Goal: Transaction & Acquisition: Purchase product/service

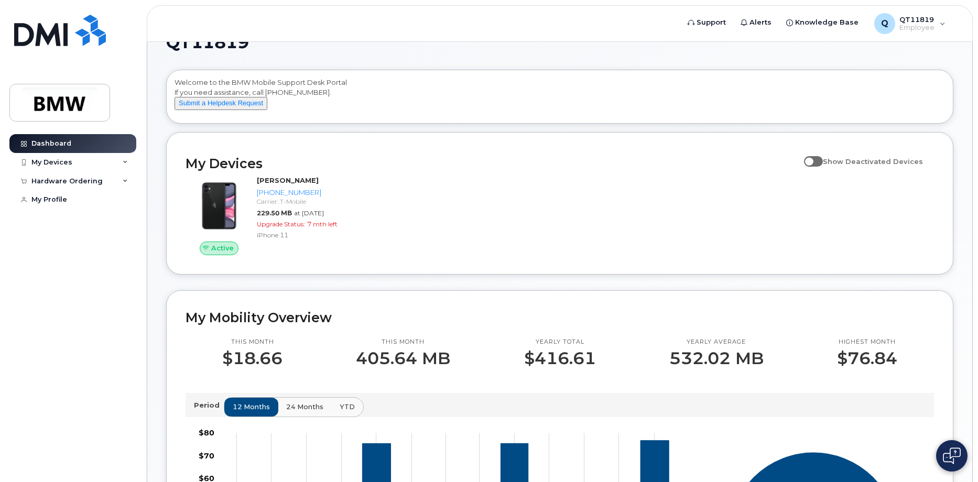
scroll to position [52, 0]
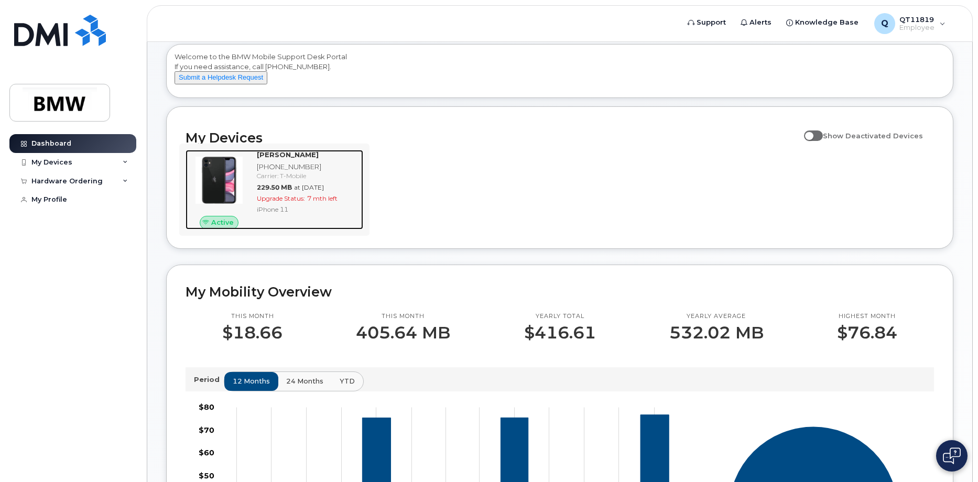
click at [255, 198] on div "Joe Ellis 864-498-9383 Carrier: T-Mobile 229.50 MB at Aug 01, 2025 Upgrade Stat…" at bounding box center [308, 190] width 111 height 80
click at [303, 202] on span "Upgrade Status:" at bounding box center [281, 198] width 48 height 8
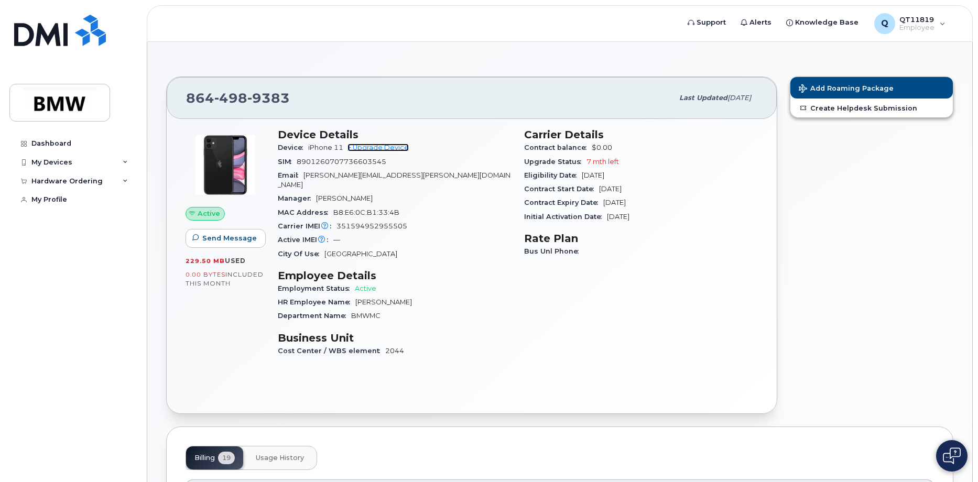
click at [392, 148] on link "+ Upgrade Device" at bounding box center [377, 148] width 61 height 8
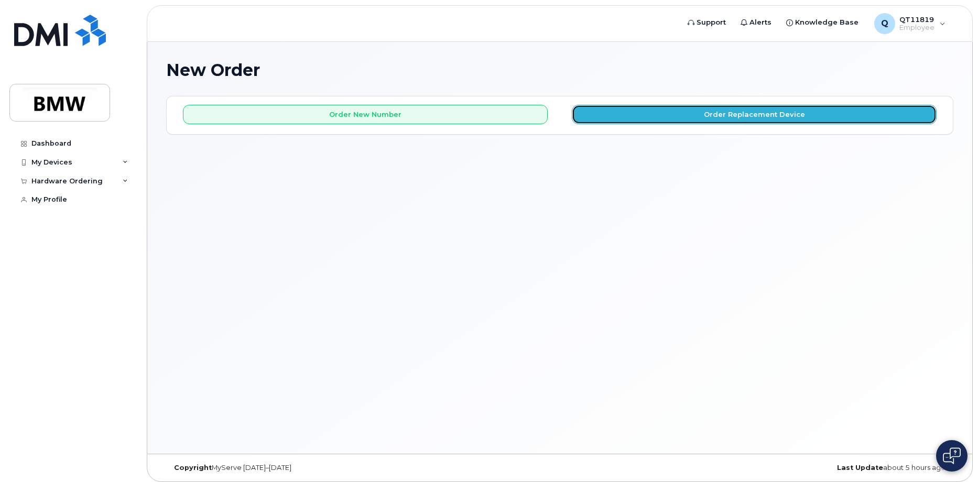
click at [674, 121] on button "Order Replacement Device" at bounding box center [754, 114] width 365 height 19
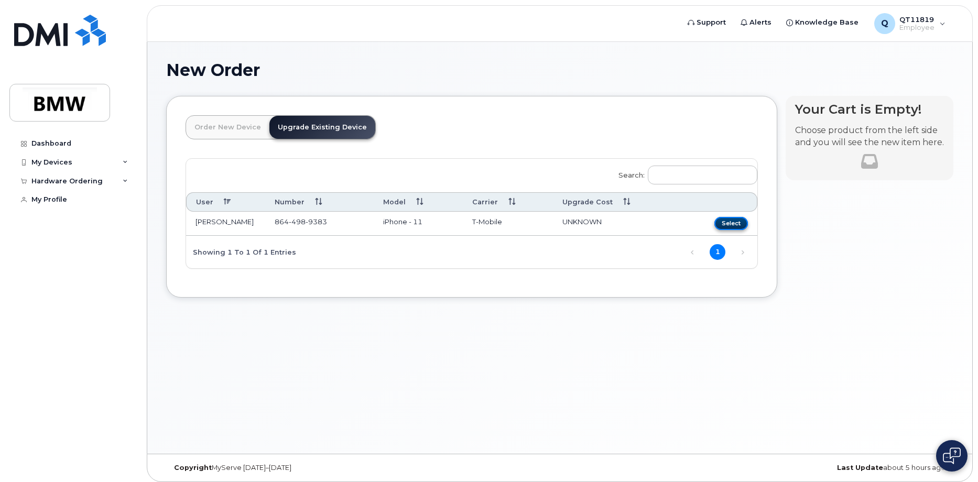
click at [738, 225] on button "Select" at bounding box center [731, 223] width 34 height 13
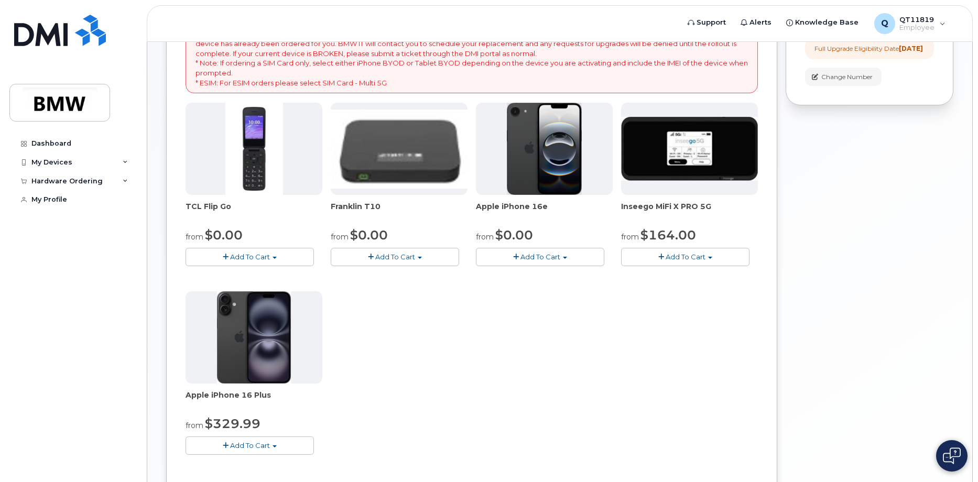
scroll to position [210, 0]
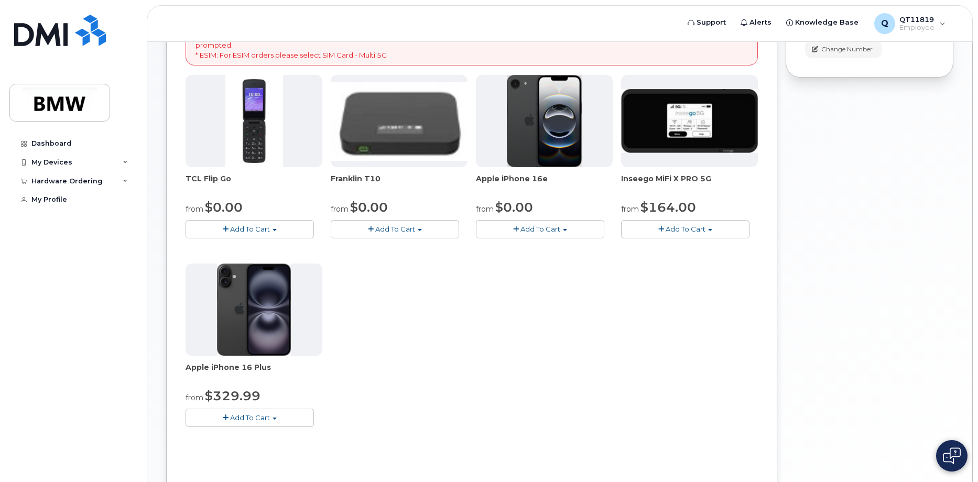
click at [246, 288] on img at bounding box center [254, 310] width 74 height 92
click at [262, 416] on span "Add To Cart" at bounding box center [250, 417] width 40 height 8
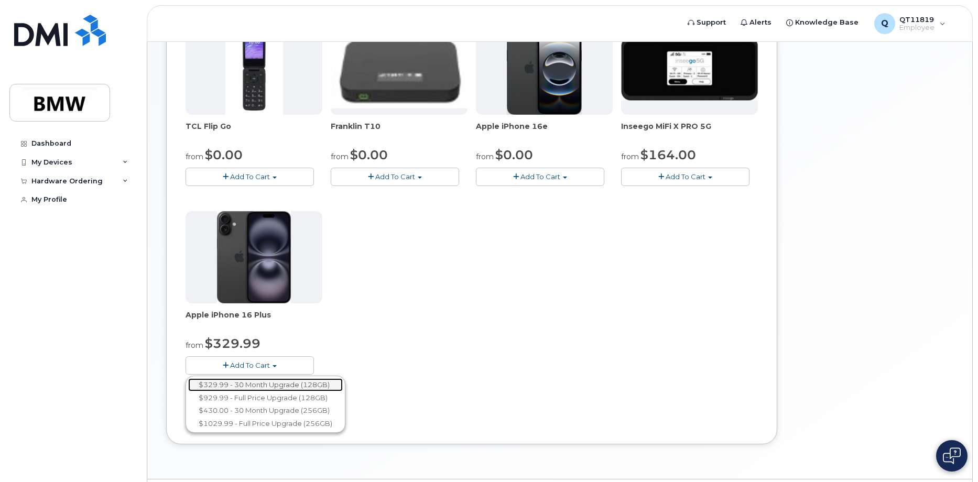
click at [230, 384] on link "$329.99 - 30 Month Upgrade (128GB)" at bounding box center [265, 384] width 155 height 13
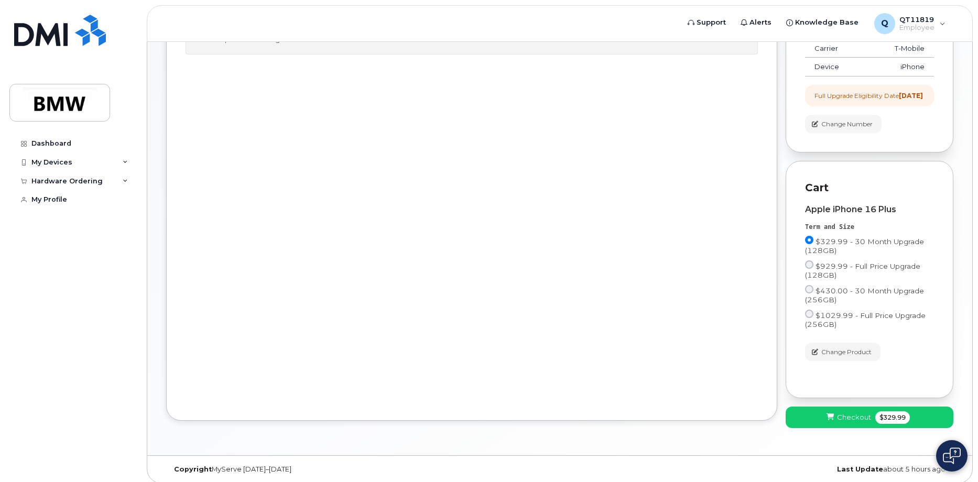
scroll to position [150, 0]
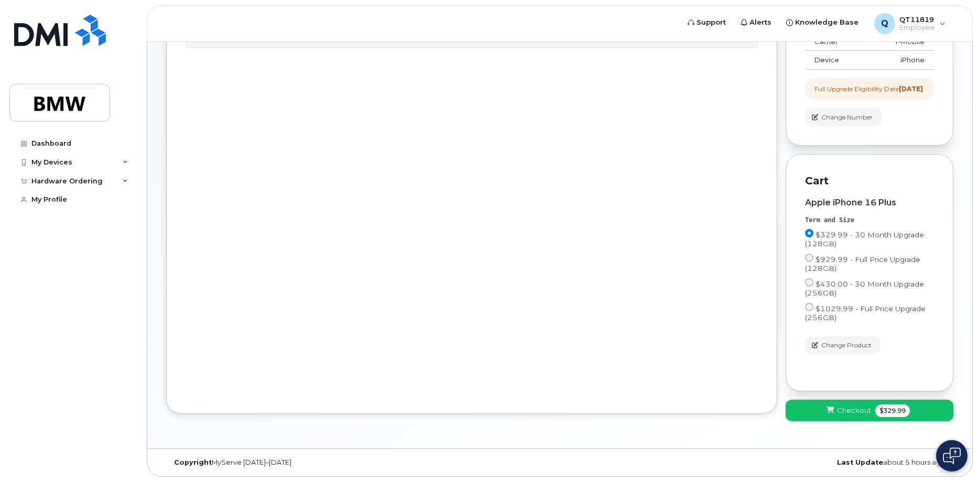
click at [852, 413] on span "Checkout" at bounding box center [854, 411] width 34 height 10
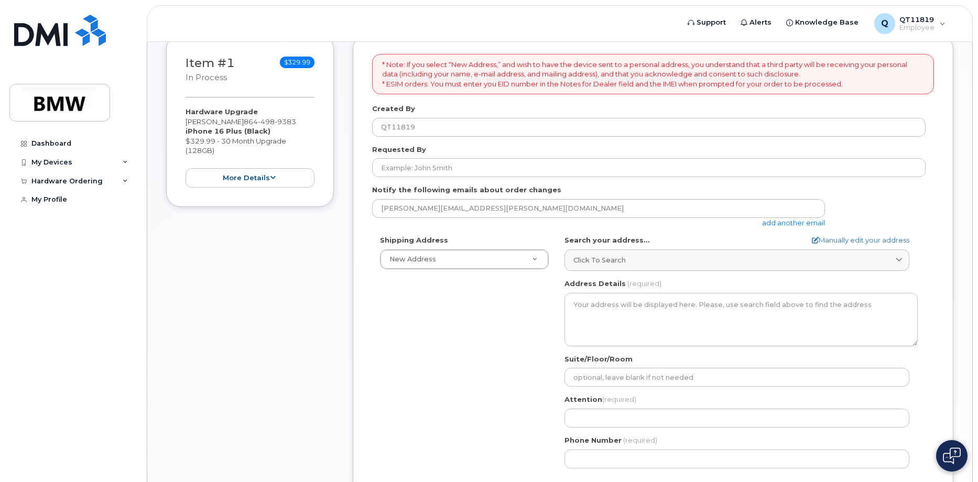
scroll to position [157, 0]
click at [601, 260] on span "Click to search" at bounding box center [599, 259] width 52 height 10
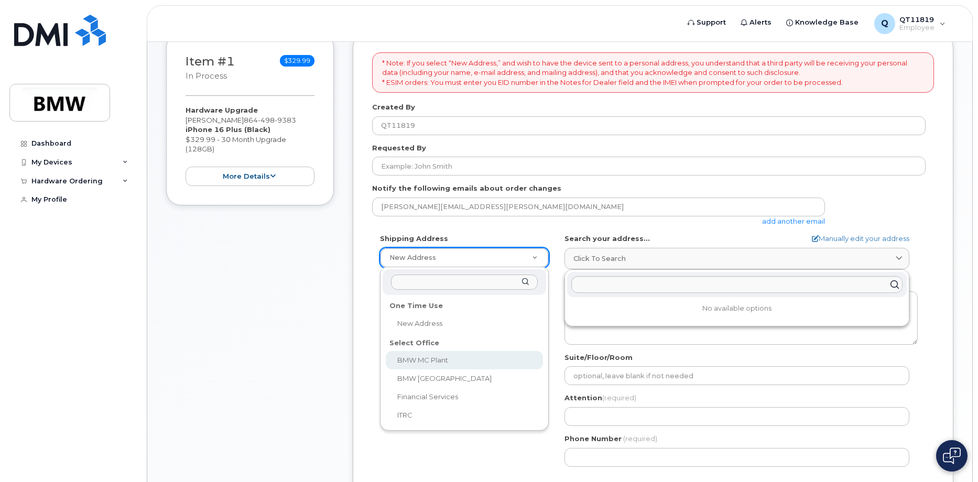
select select
type textarea "1400 Highway 101 S GREER SC 29651-6731 UNITED STATES Greer South Carolina 29651…"
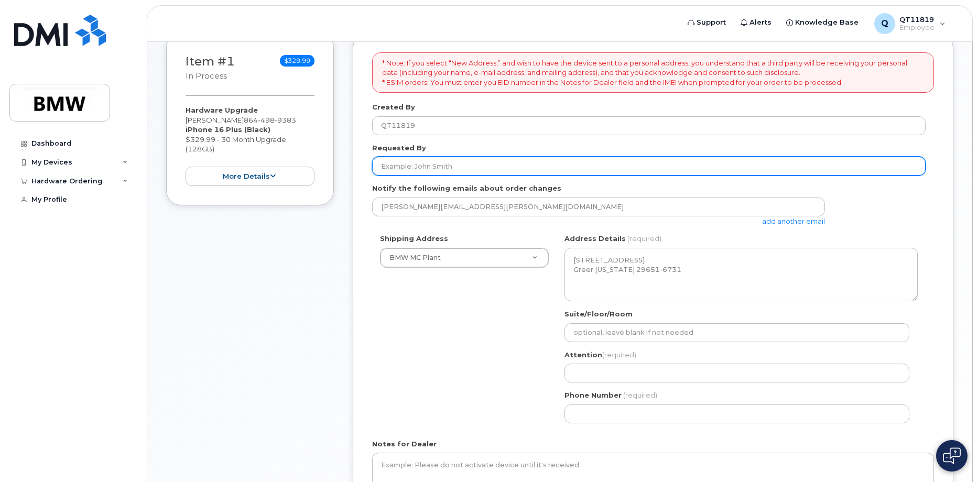
click at [434, 165] on input "Requested By" at bounding box center [648, 166] width 553 height 19
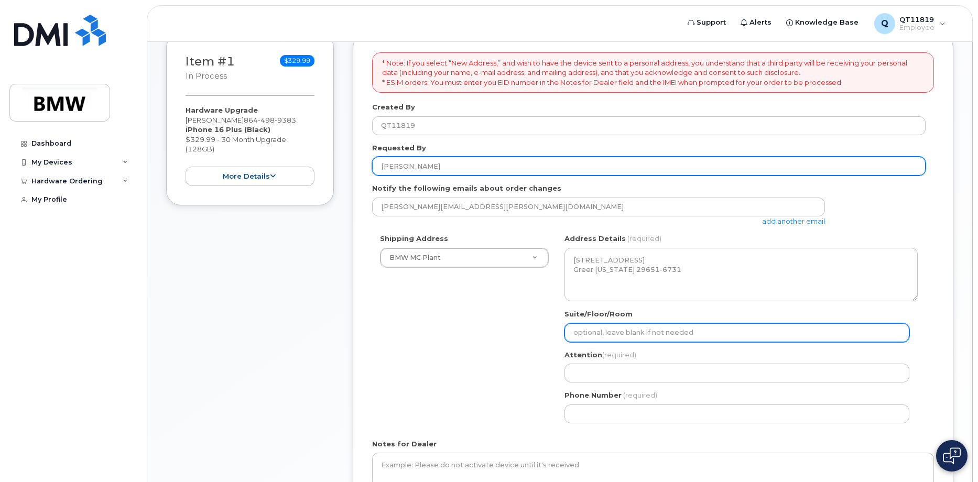
type input "[PERSON_NAME]"
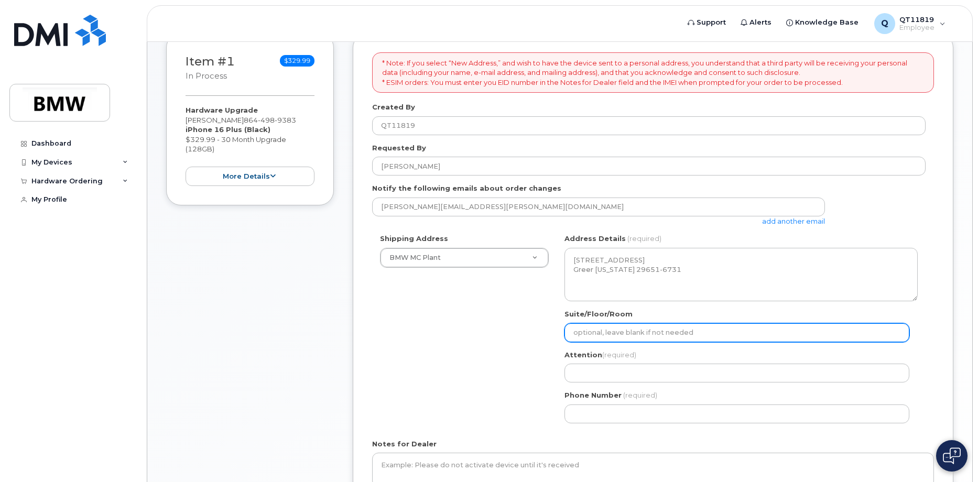
click at [631, 332] on input "Suite/Floor/Room" at bounding box center [736, 332] width 345 height 19
select select
type input "P"
select select
type input "PD"
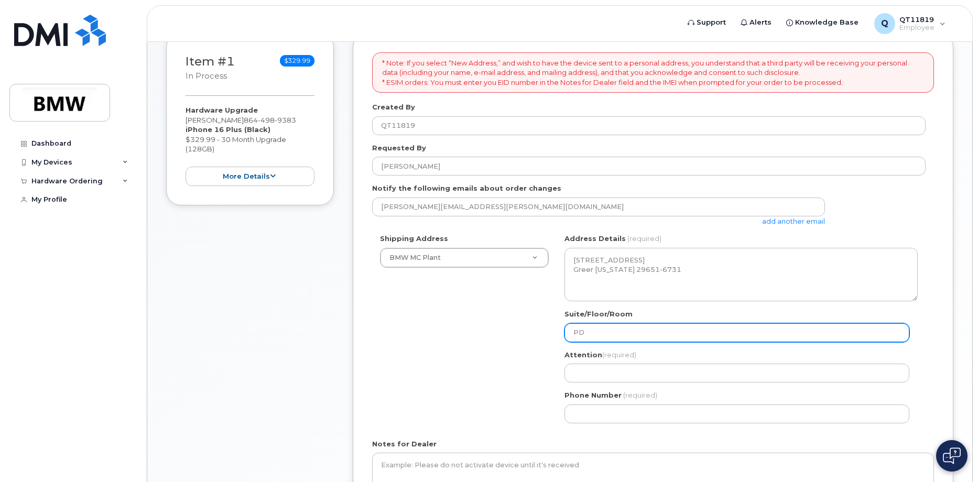
select select
type input "PDC"
select select
type input "PDC T"
select select
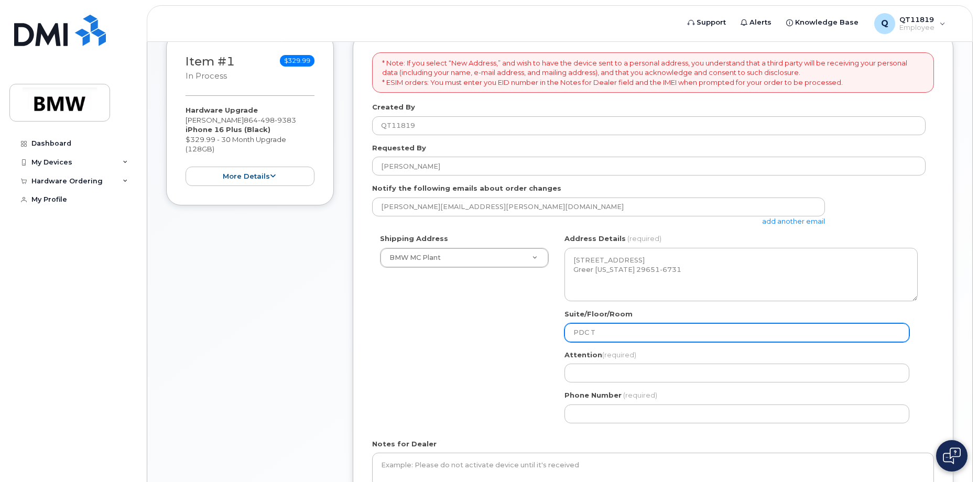
type input "PDC TX"
select select
type input "PDC TX-"
select select
type input "PDC TX-5"
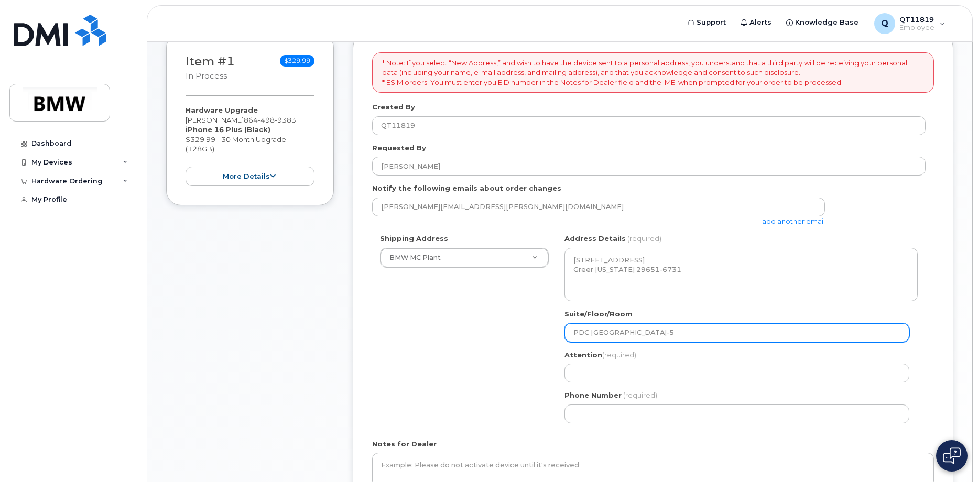
select select
type input "PDC TX-53"
select select
type input "PDC TX-533"
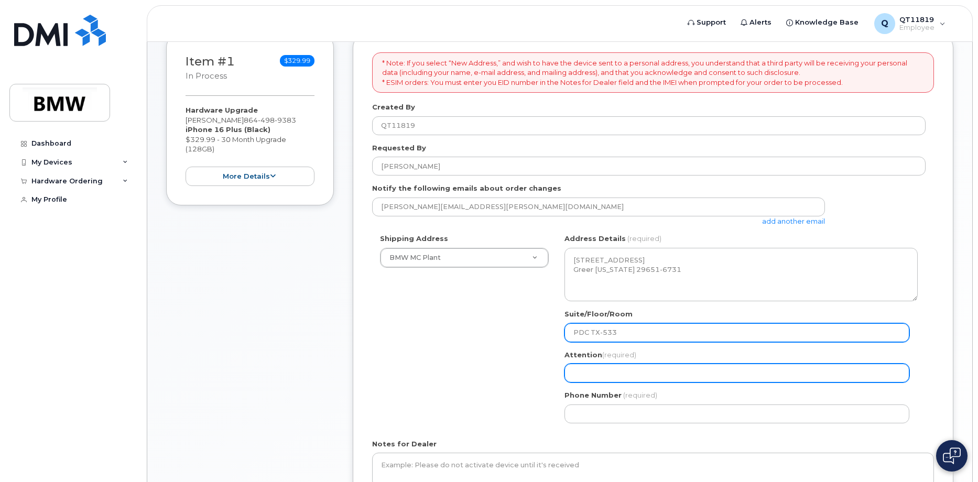
select select
type input "j"
select select
type input "jO"
select select
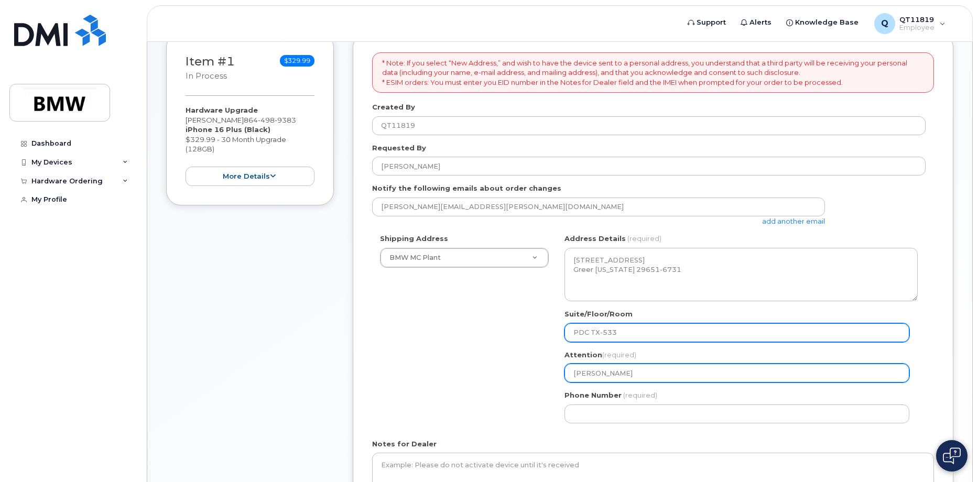
type input "jOE"
select select
type input "jO"
select select
type input "j"
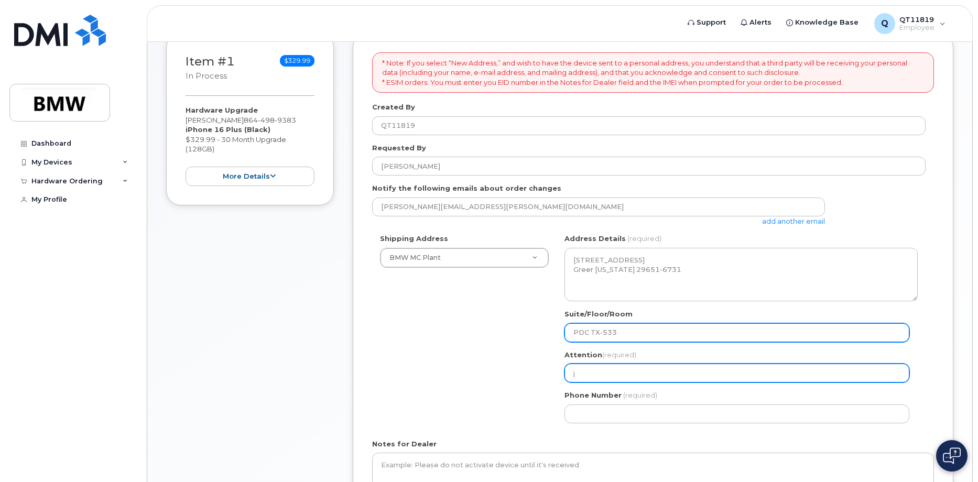
select select
type input "J"
select select
type input "Jo"
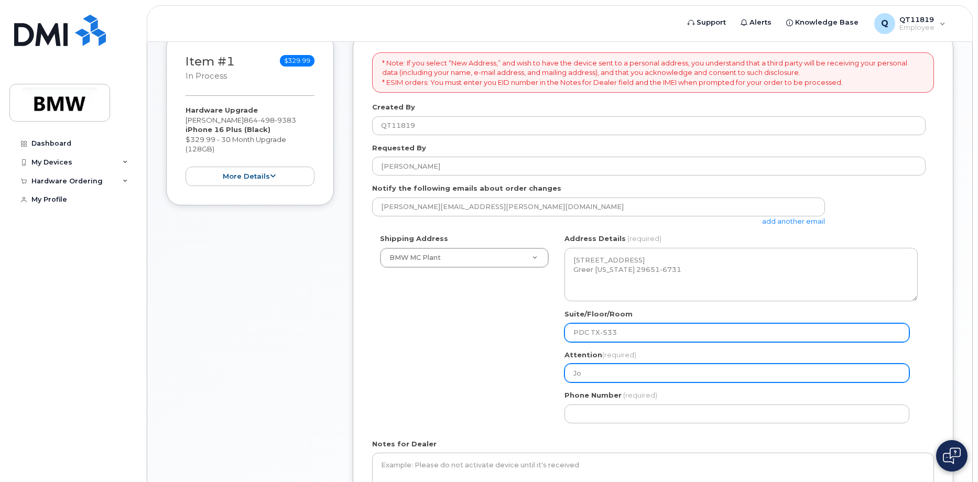
select select
type input "Joe"
select select
type input "Joe E"
select select
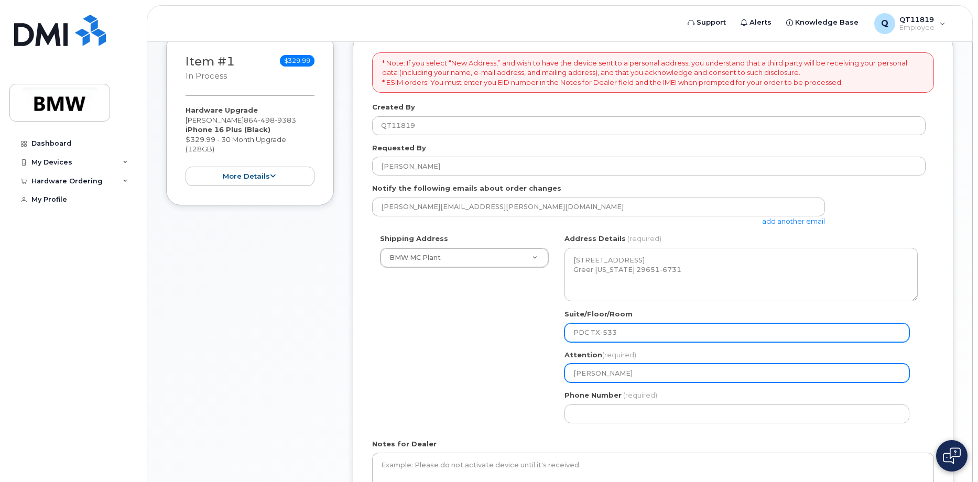
type input "Joe El"
select select
type input "Joe Ell"
select select
type input "Joe Elli"
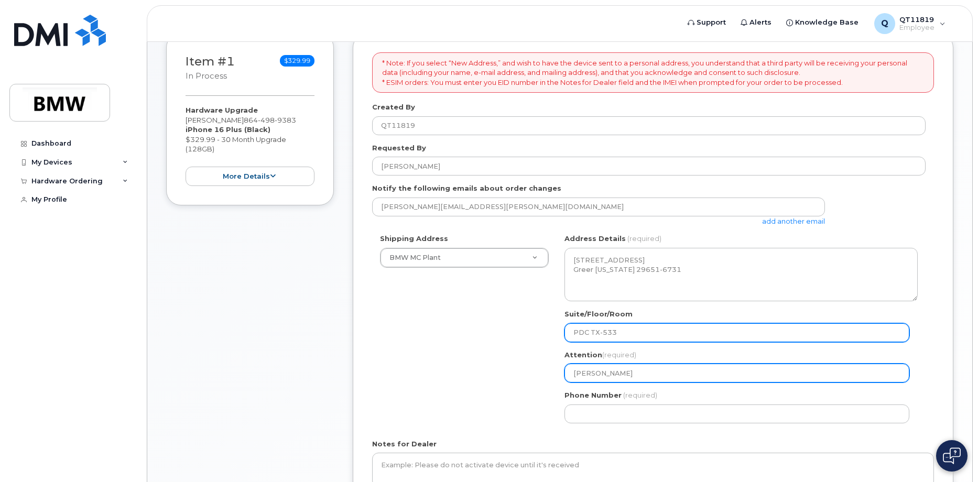
select select
type input "[PERSON_NAME]"
select select
type input "Joe Ellis,"
select select
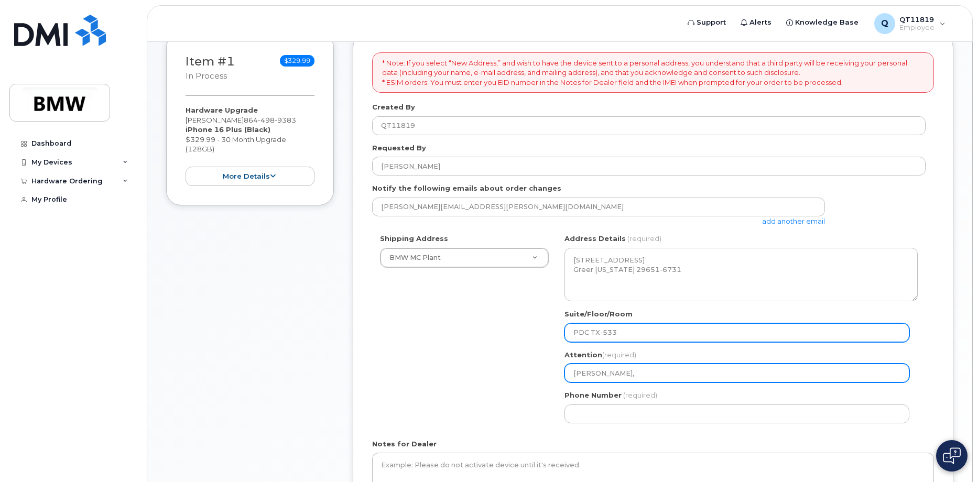
type input "Joe Ellis, T"
select select
type input "Joe Ellis, TX"
select select
type input "Joe Ellis, TX-"
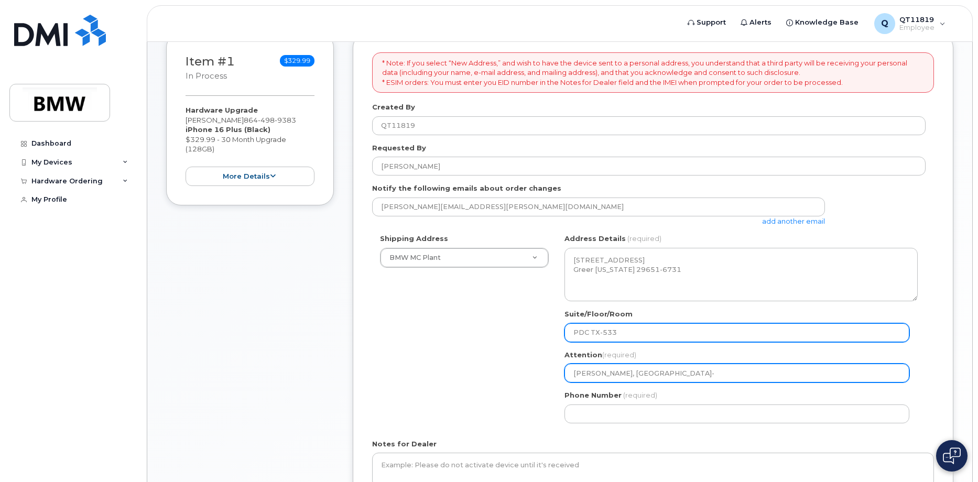
select select
type input "Joe Ellis, TX-5"
select select
type input "Joe Ellis, TX-53"
select select
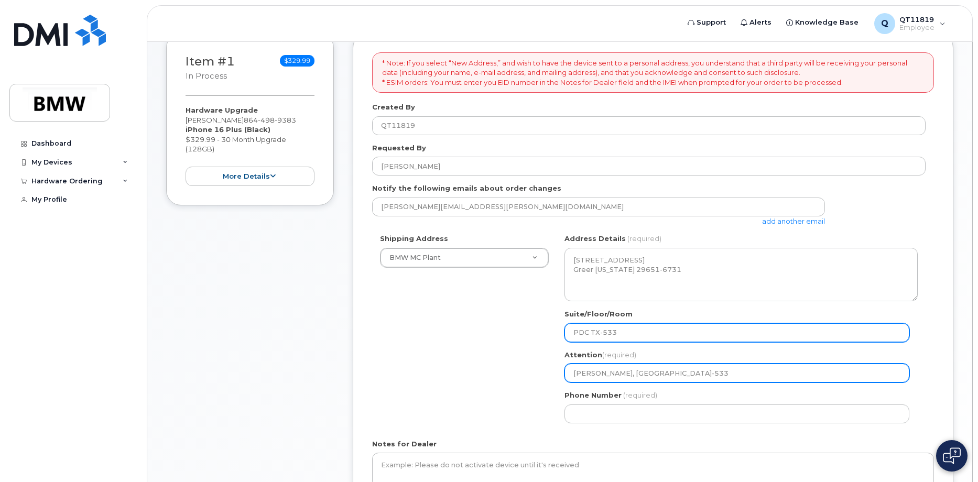
type input "[PERSON_NAME], [GEOGRAPHIC_DATA]-533"
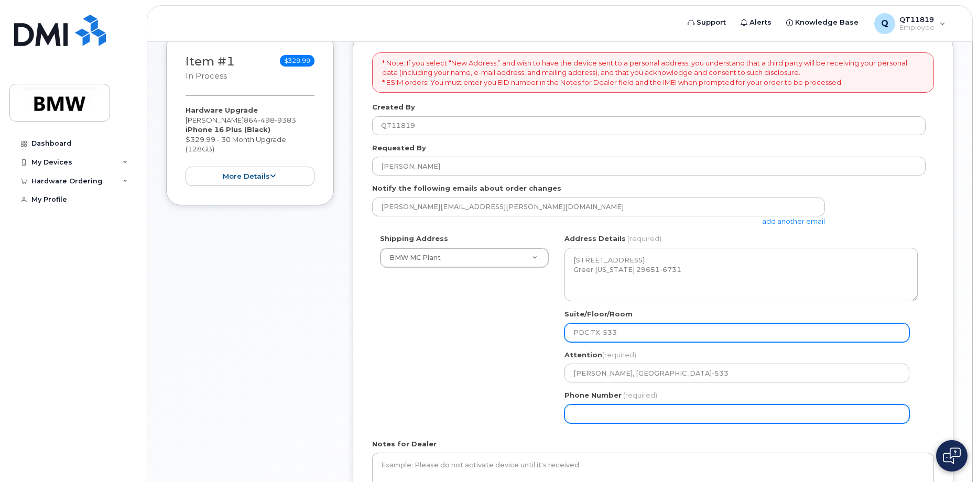
select select
type input "864"
type input "498"
type input "4"
type input "864498938"
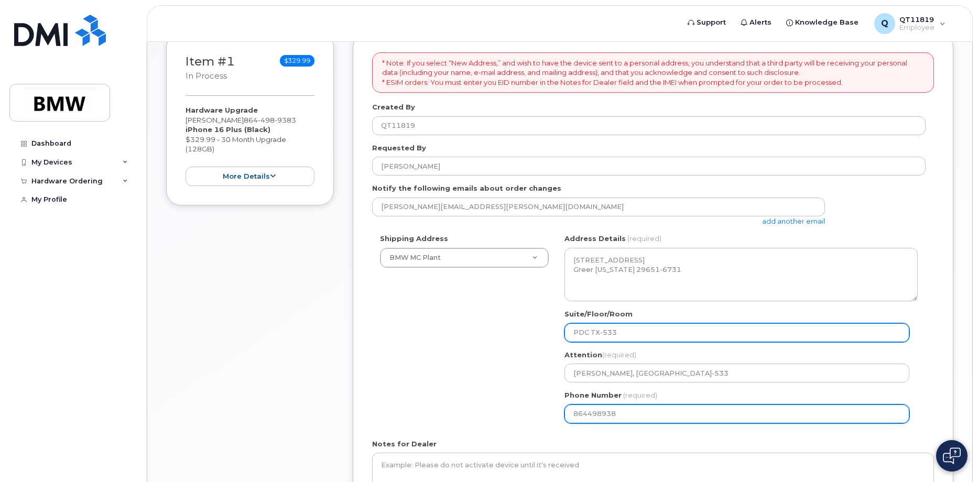
select select
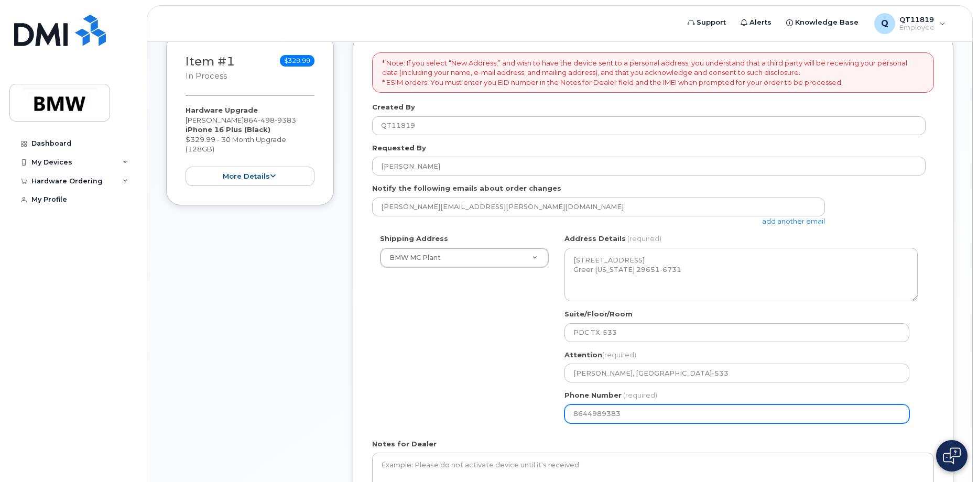
type input "8644989383"
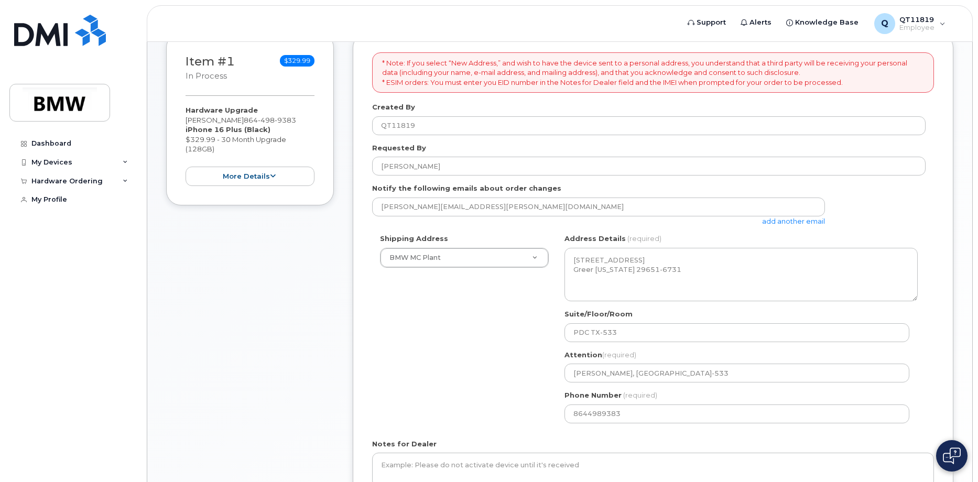
click at [419, 350] on div "Shipping Address BMW MC Plant New Address BMW MC Plant BMW North America Financ…" at bounding box center [648, 332] width 553 height 197
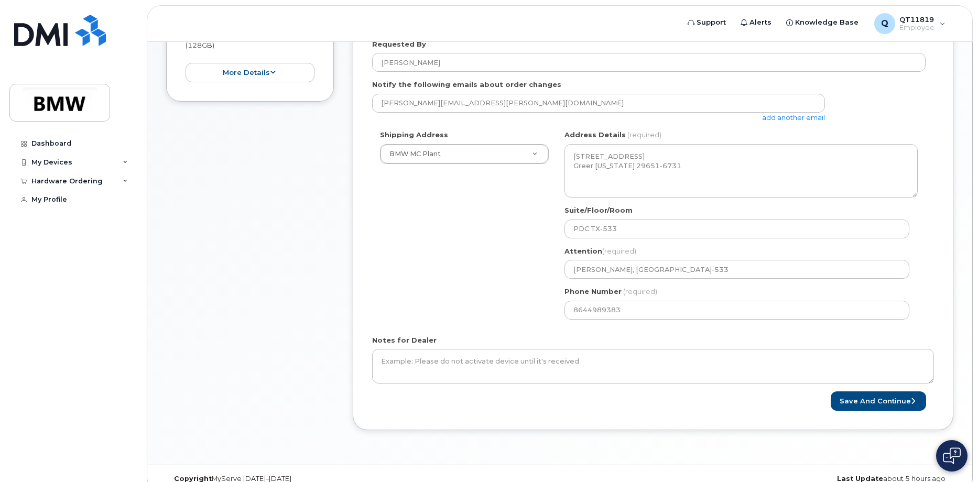
scroll to position [262, 0]
click at [896, 398] on button "Save and Continue" at bounding box center [878, 399] width 95 height 19
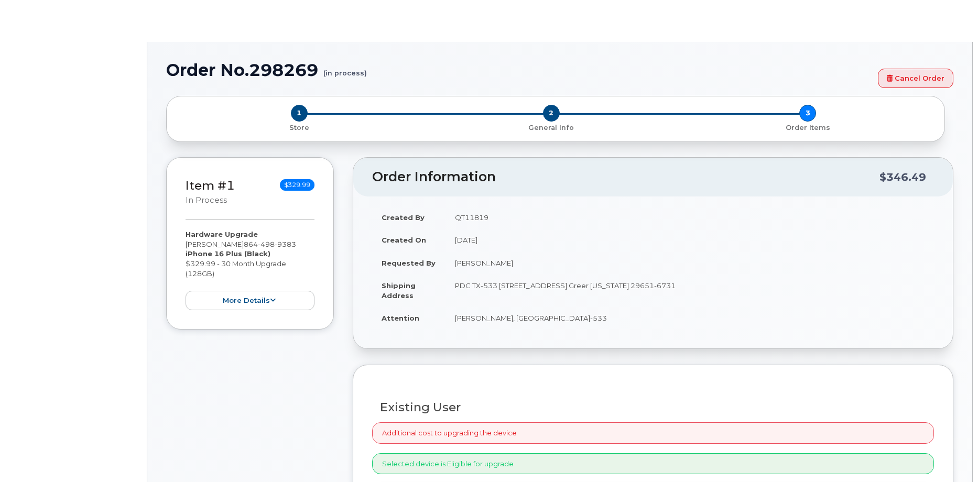
select select "1899980"
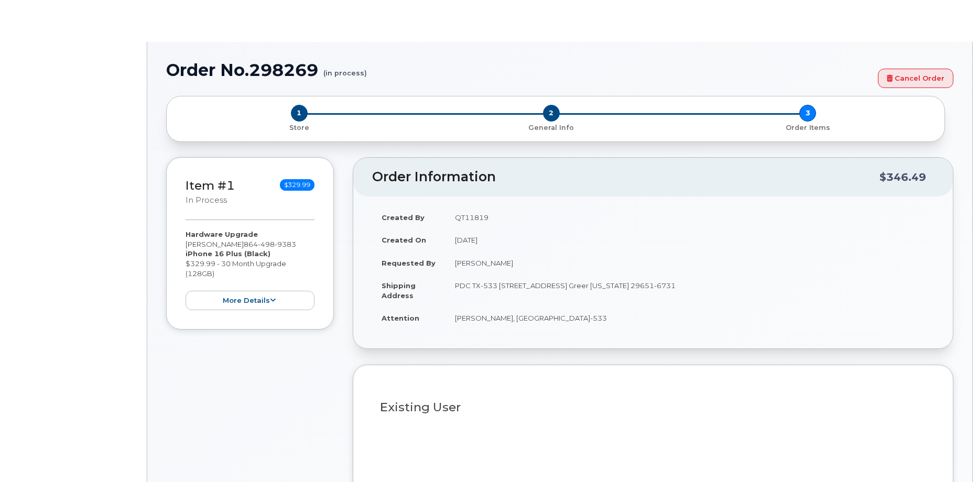
type input "1899446"
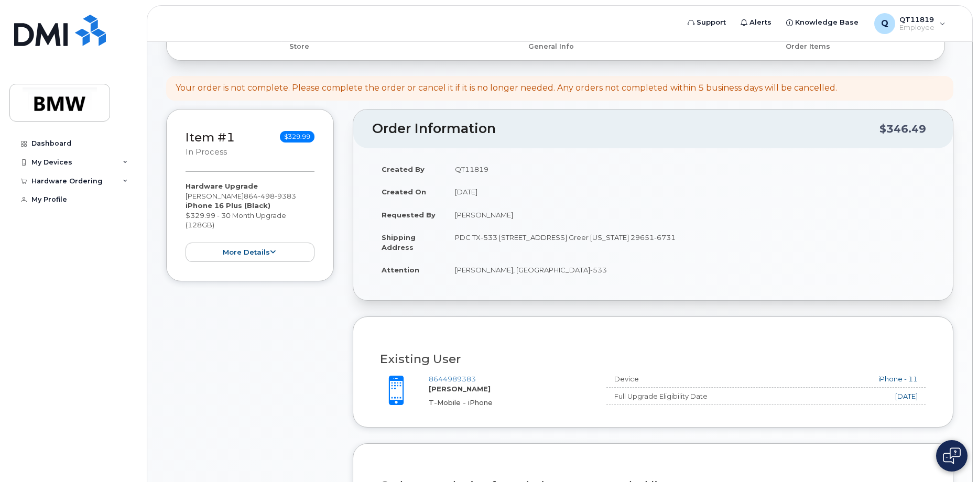
scroll to position [52, 0]
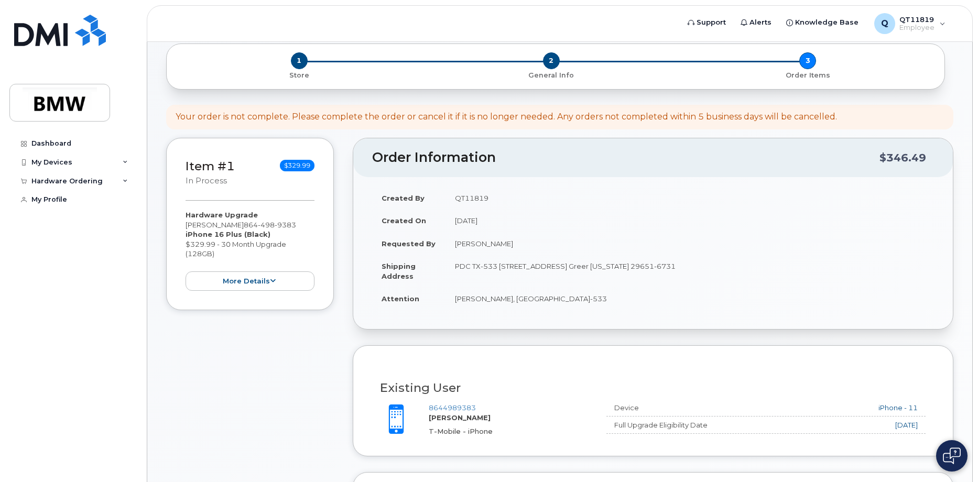
click at [471, 237] on td "[PERSON_NAME]" at bounding box center [689, 243] width 488 height 23
click at [273, 281] on icon at bounding box center [273, 281] width 6 height 7
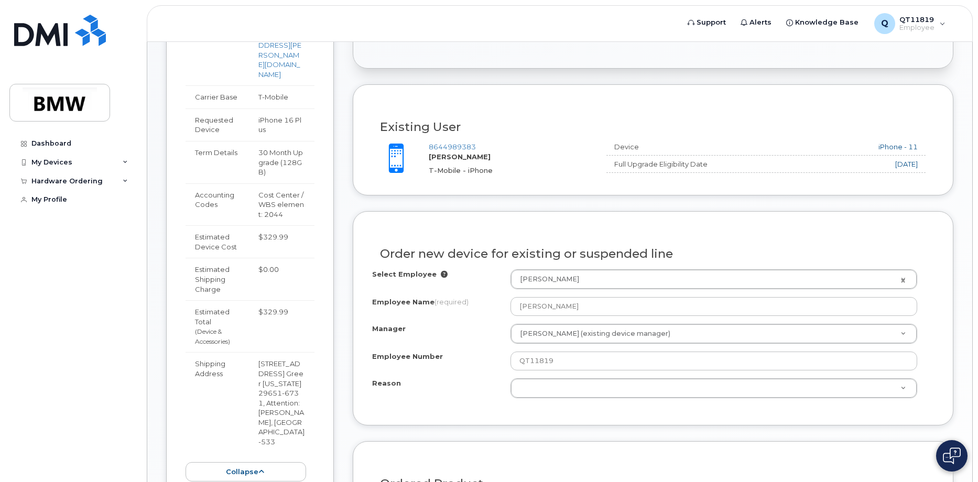
scroll to position [314, 0]
click at [251, 461] on button "collapse" at bounding box center [246, 470] width 121 height 19
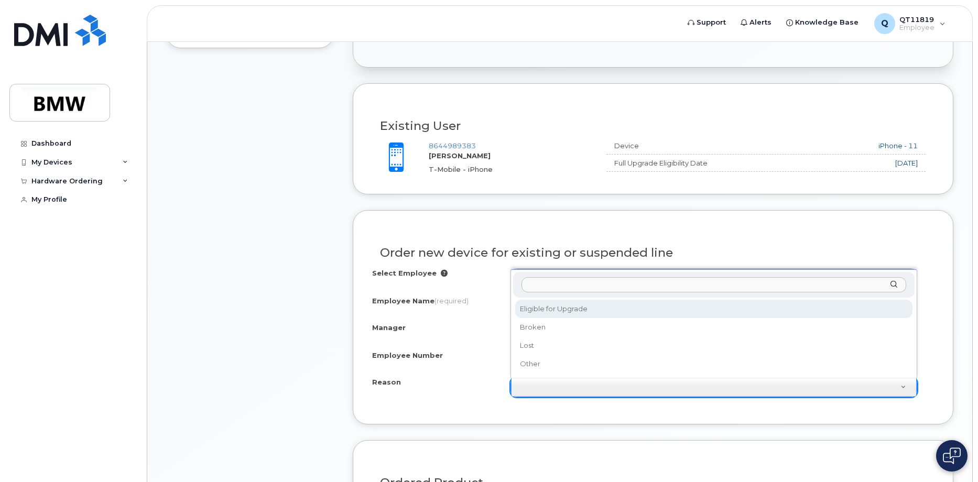
select select "eligible_for_upgrade"
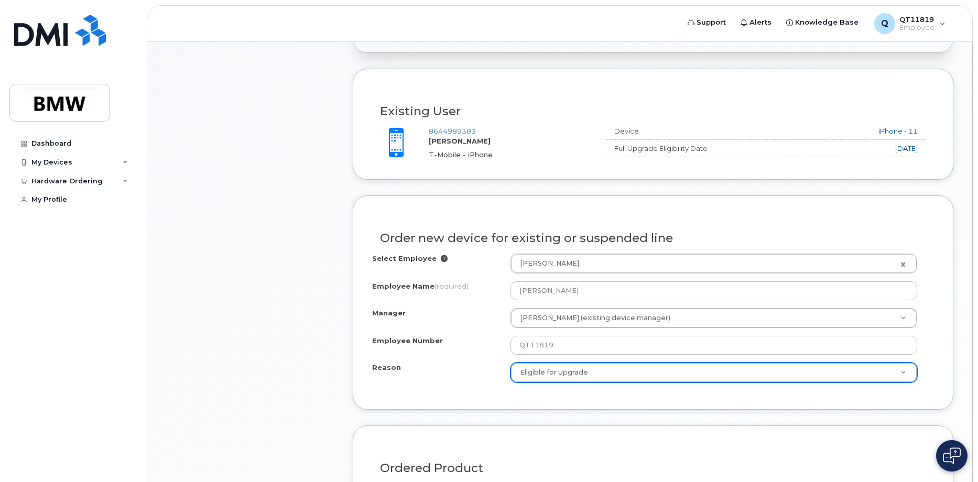
scroll to position [0, 0]
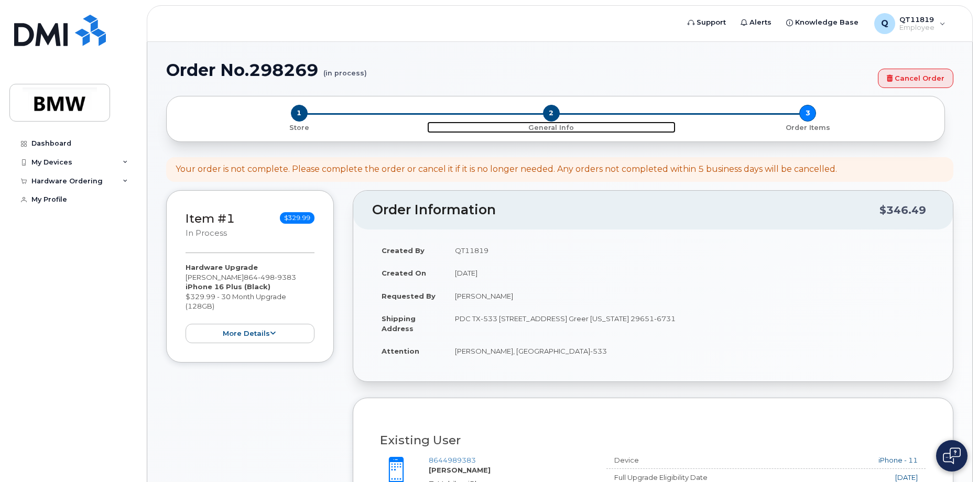
click at [556, 111] on span "2" at bounding box center [551, 113] width 17 height 17
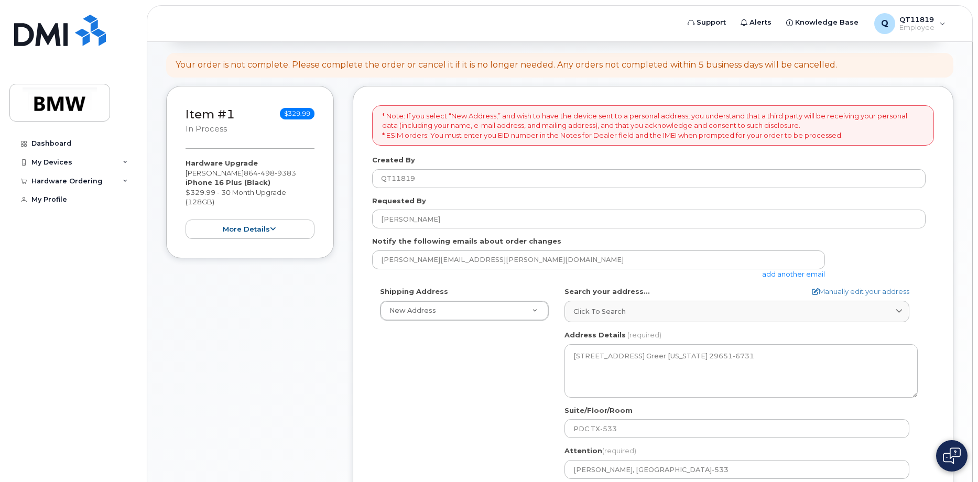
scroll to position [105, 0]
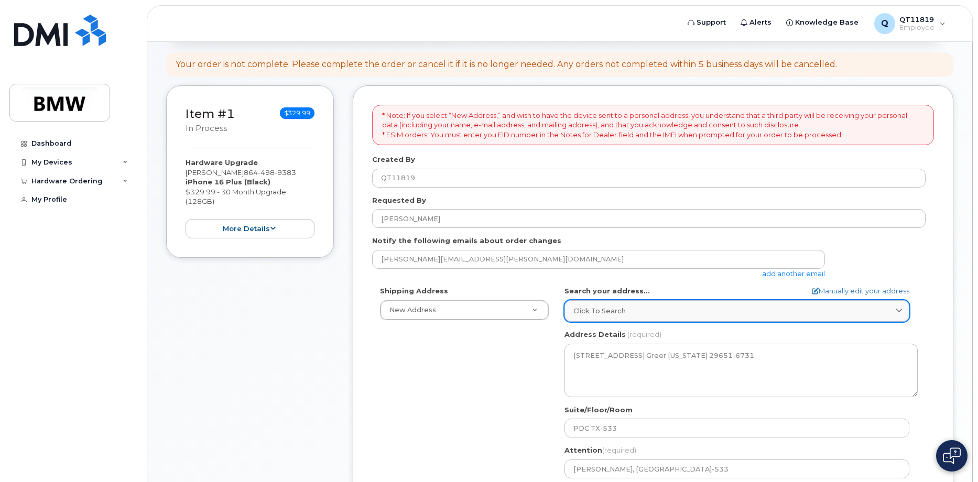
click at [619, 306] on span "Click to search" at bounding box center [599, 311] width 52 height 10
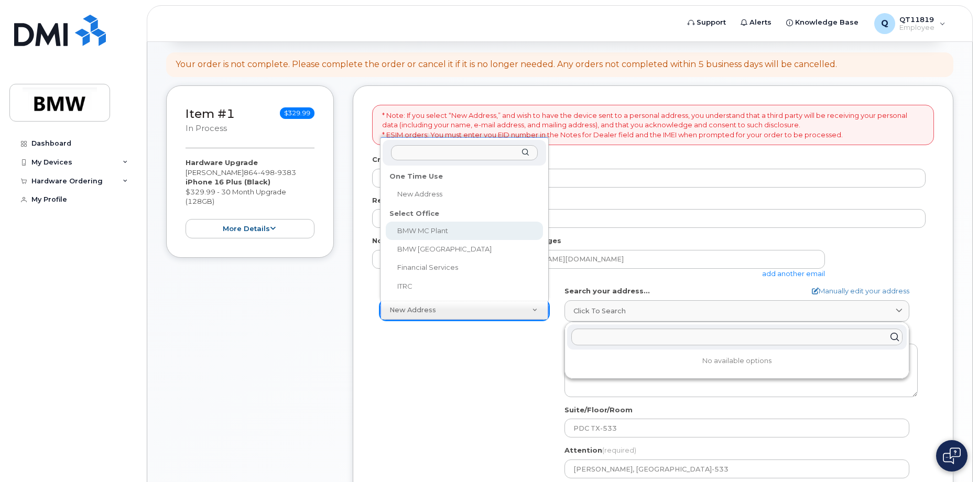
select select
type textarea "1400 Highway 101 S GREER SC 29651-6731 UNITED STATES Greer South Carolina 29651…"
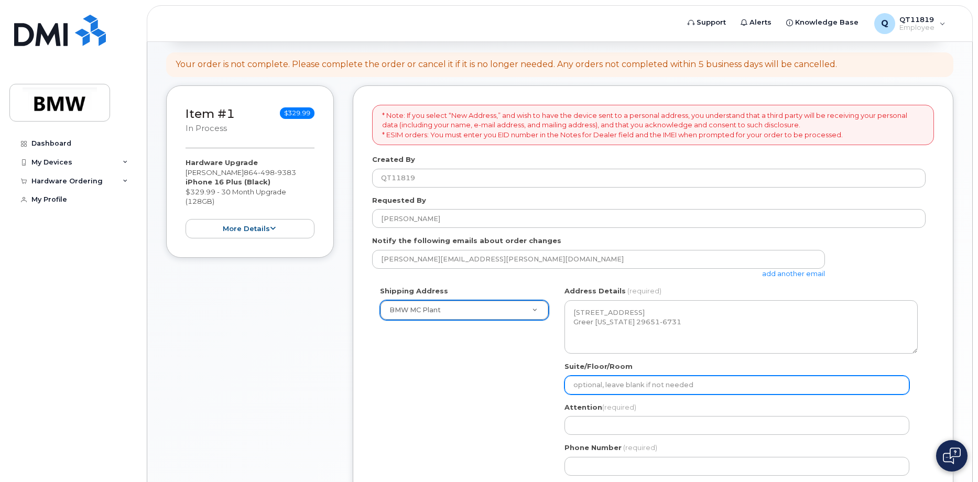
click at [601, 387] on input "Suite/Floor/Room" at bounding box center [736, 385] width 345 height 19
select select
type input "PDC TX-533"
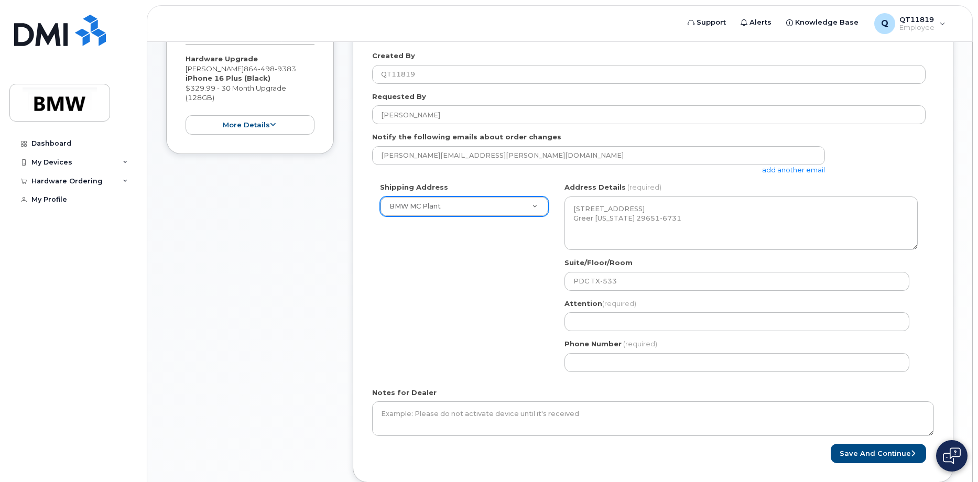
scroll to position [210, 0]
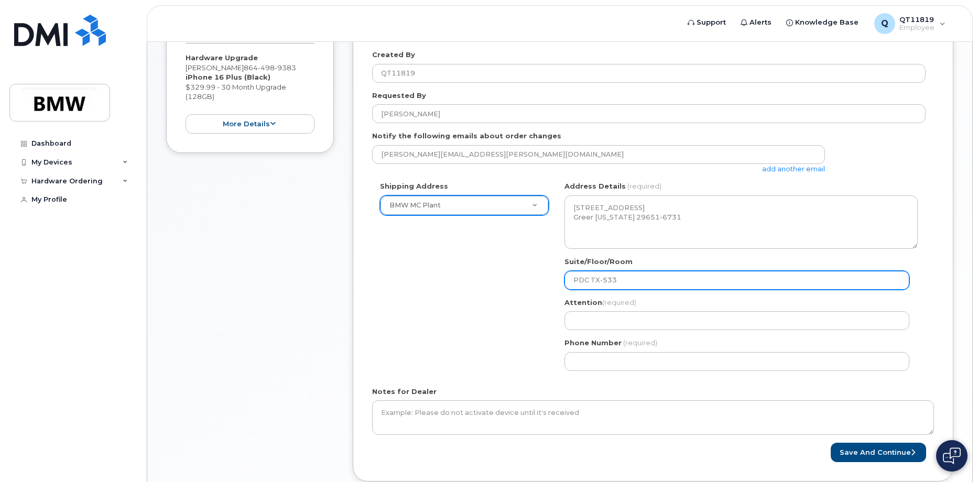
click at [650, 283] on input "PDC TX-533" at bounding box center [736, 280] width 345 height 19
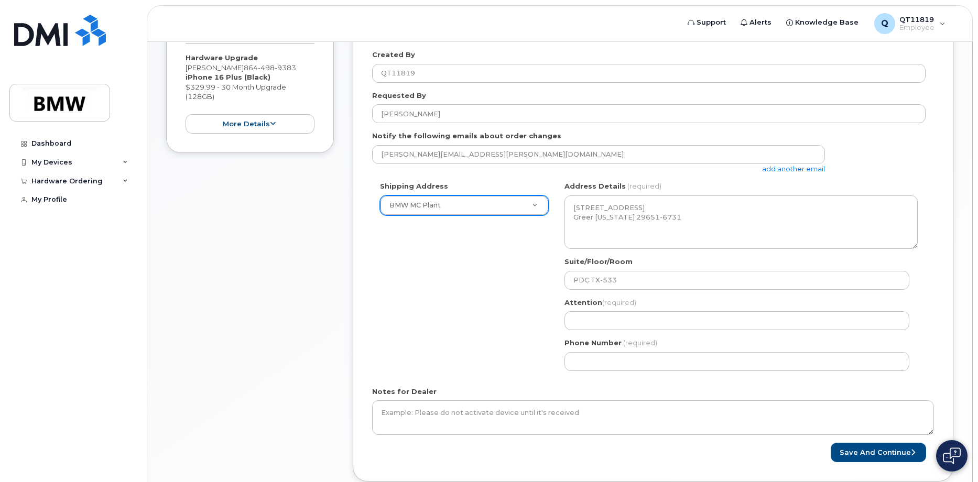
click at [550, 313] on div "Shipping Address BMW MC Plant New Address BMW MC Plant BMW North America Financ…" at bounding box center [648, 279] width 553 height 197
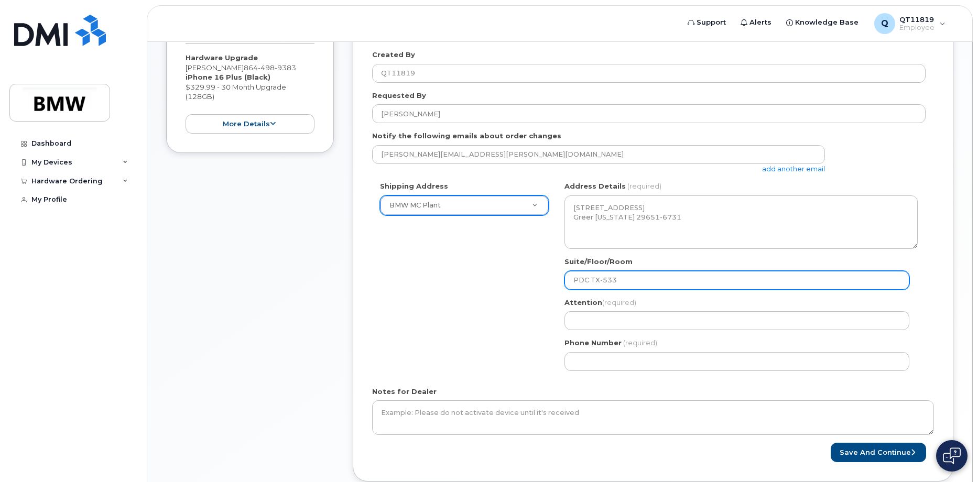
select select
type input "p"
select select
type input "P"
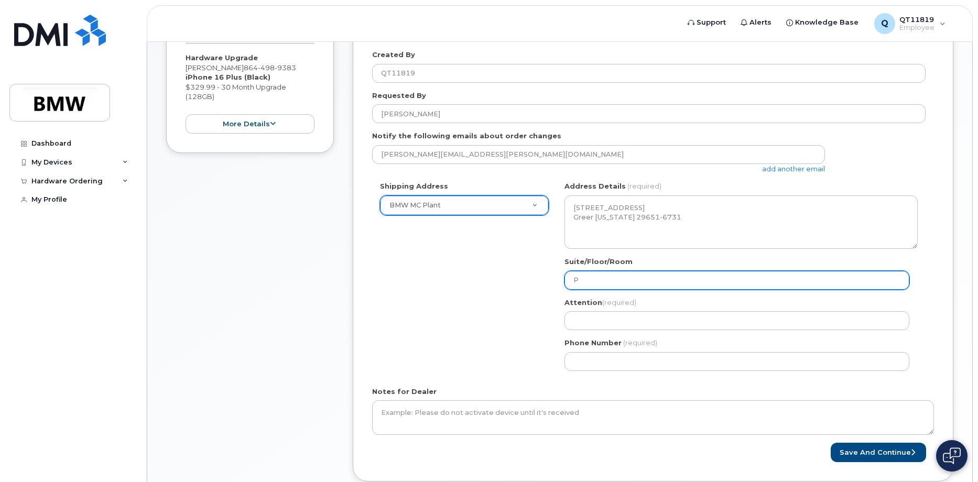
select select
type input "PD"
select select
type input "PDC"
select select
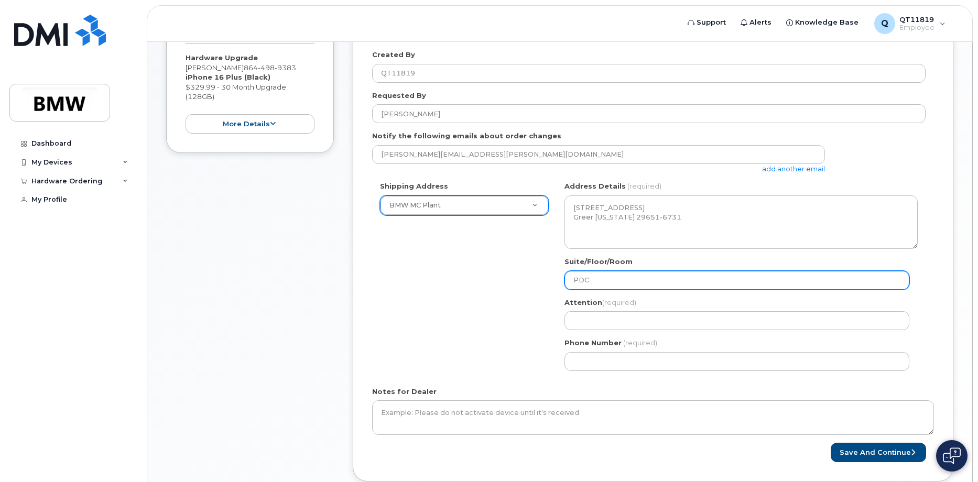
type input "PDC T"
select select
type input "PDC TX"
select select
type input "PDC TX-"
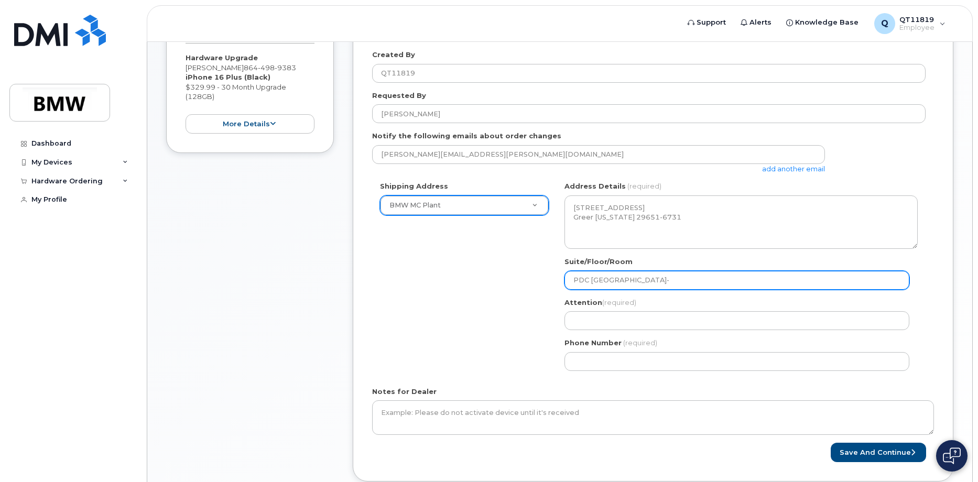
select select
type input "PDC TX-T"
select select
type input "PDC TX-"
select select
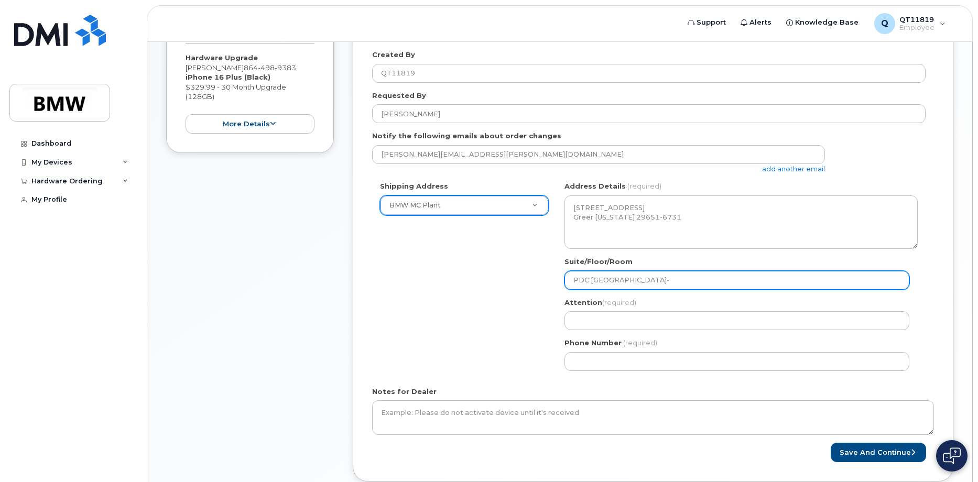
type input "PDC TX-5"
select select
type input "PDC TX-53"
select select
type input "PDC TX-533"
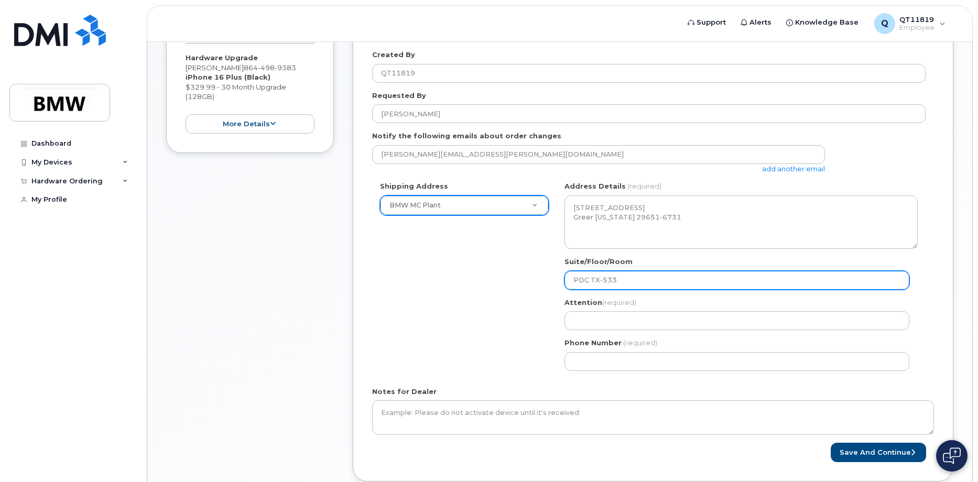
click at [612, 282] on input "PDC TX-533" at bounding box center [736, 280] width 345 height 19
select select
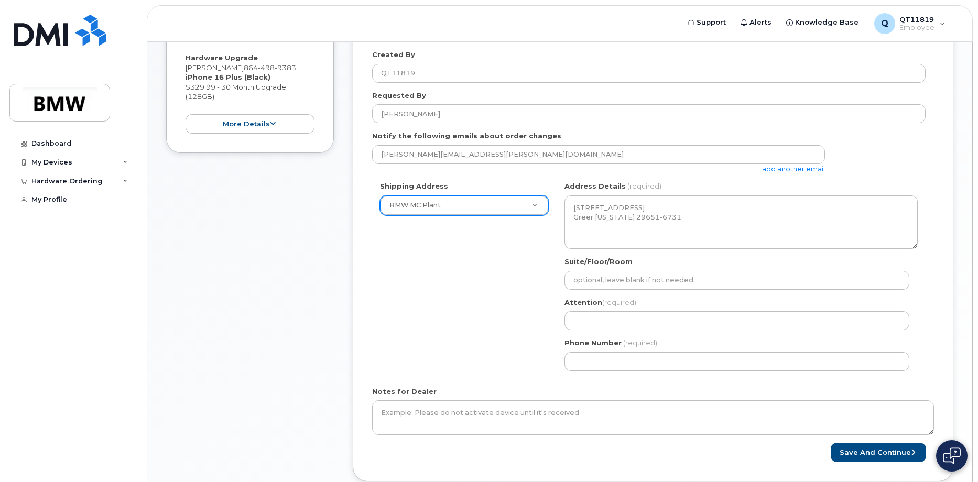
click at [445, 300] on div "Shipping Address BMW MC Plant New Address BMW MC Plant BMW North America Financ…" at bounding box center [648, 279] width 553 height 197
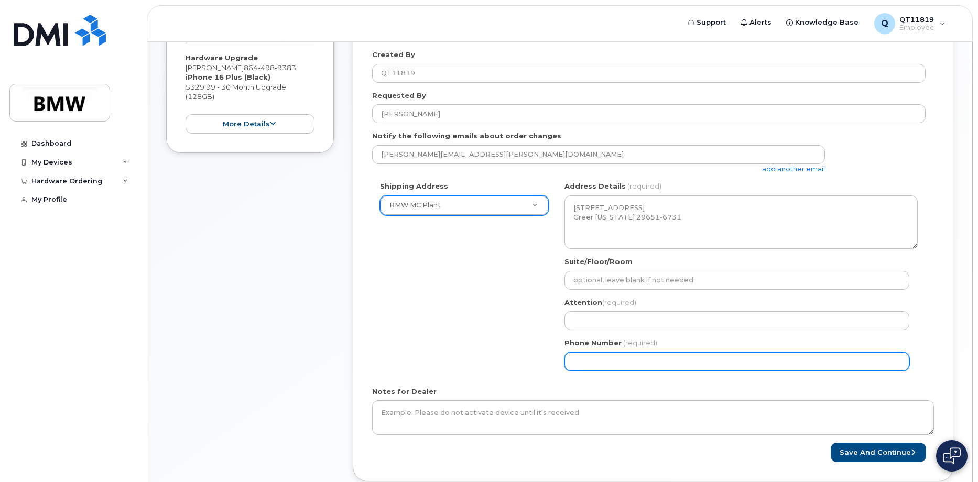
click at [623, 358] on input "Phone Number" at bounding box center [736, 361] width 345 height 19
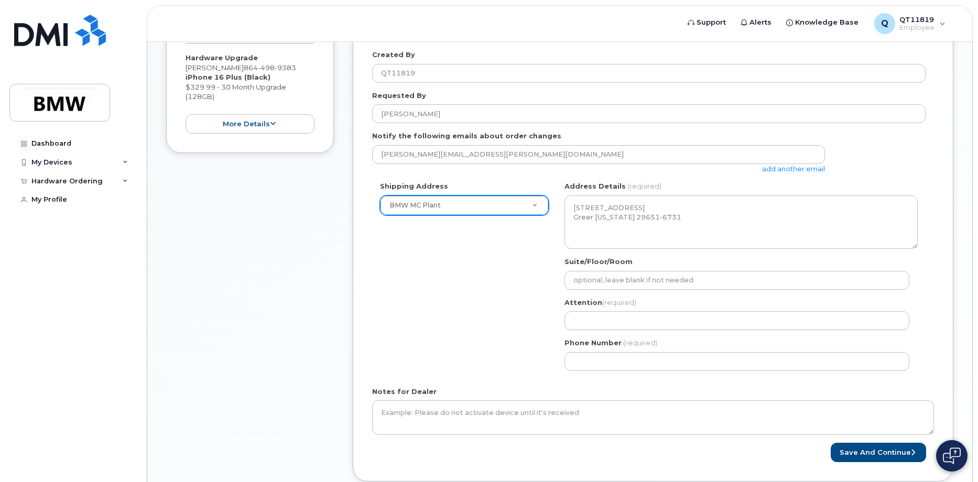
click at [495, 295] on div "Shipping Address BMW MC Plant New Address BMW MC Plant BMW North America Financ…" at bounding box center [648, 279] width 553 height 197
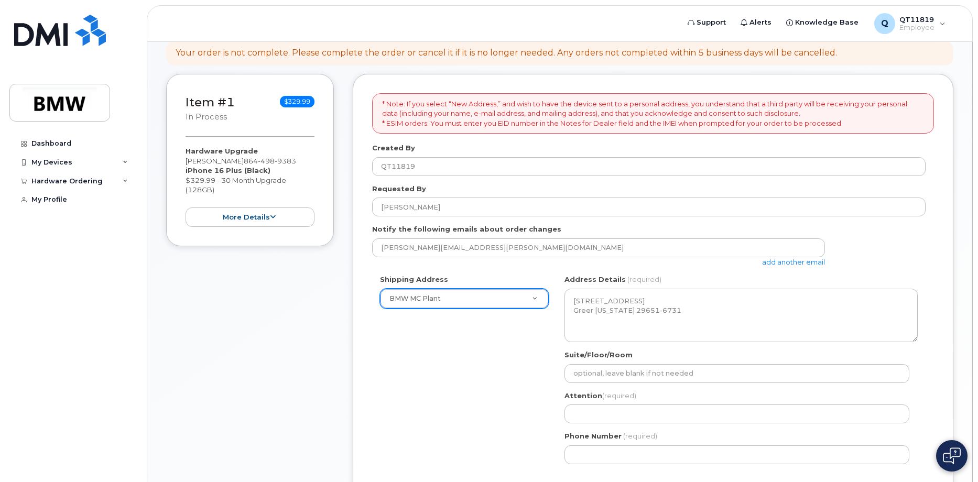
scroll to position [0, 0]
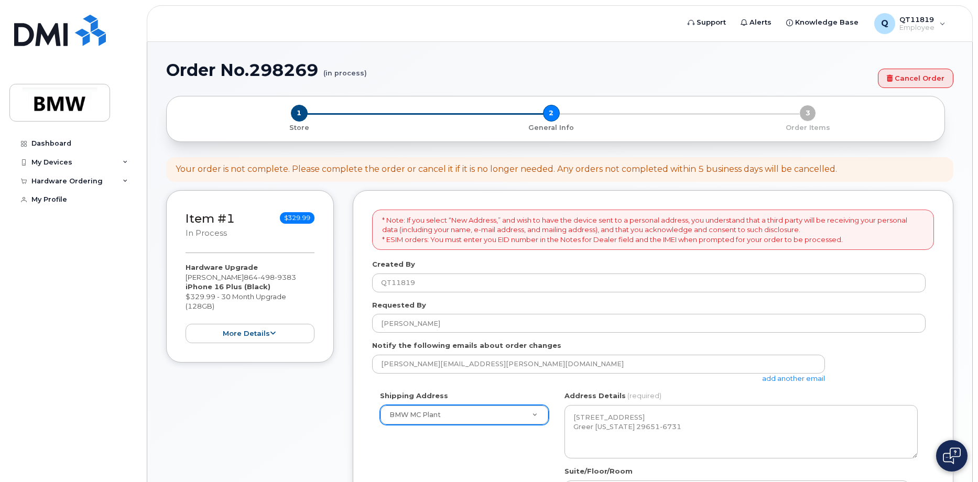
click at [547, 113] on div "1 Store 2 General Info 3 Order Items" at bounding box center [555, 119] width 761 height 28
click at [554, 113] on div "1 Store 2 General Info 3 Order Items" at bounding box center [555, 119] width 761 height 28
click at [308, 114] on div "1 Store" at bounding box center [299, 119] width 248 height 28
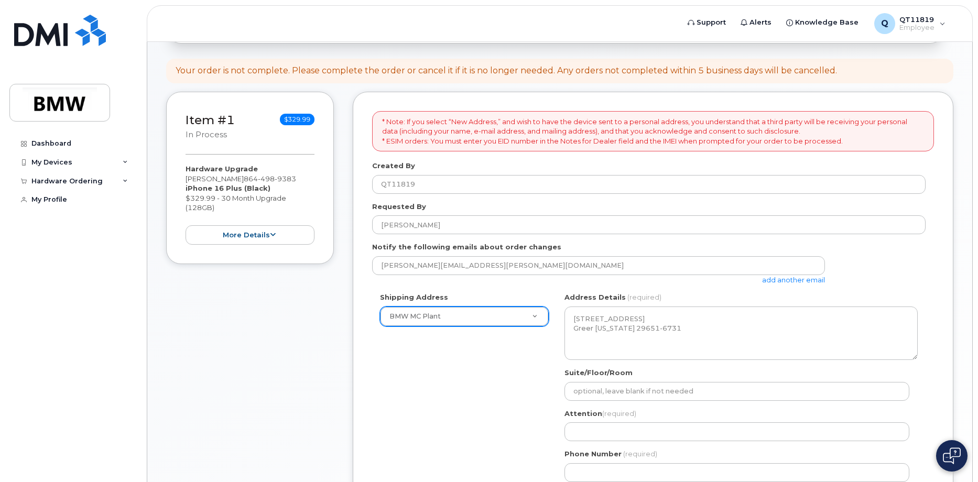
scroll to position [105, 0]
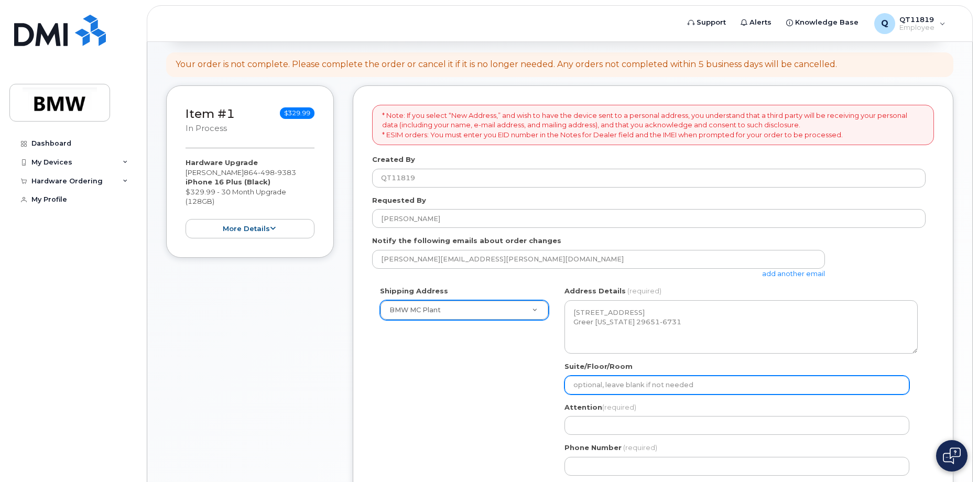
drag, startPoint x: 605, startPoint y: 383, endPoint x: 598, endPoint y: 383, distance: 6.8
click at [603, 383] on input "Suite/Floor/Room" at bounding box center [736, 385] width 345 height 19
select select
type input "p"
select select
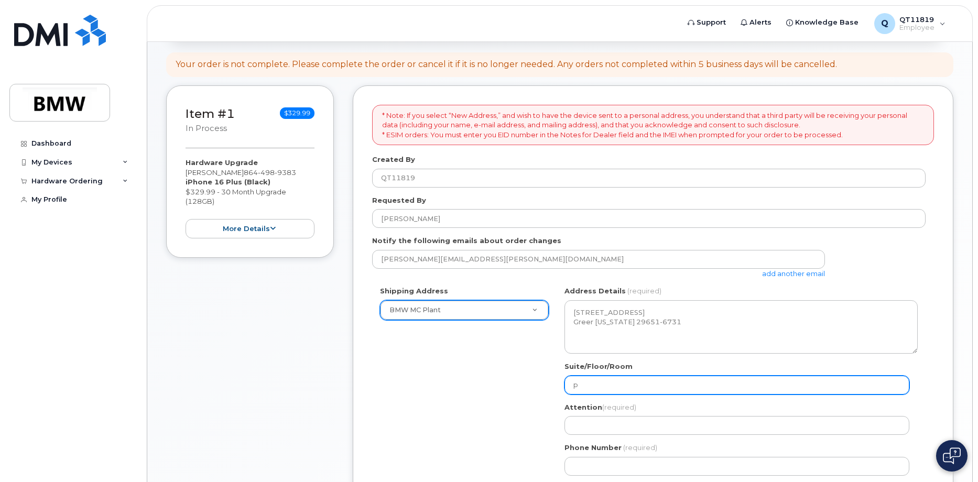
type input "pd"
select select
type input "p"
select select
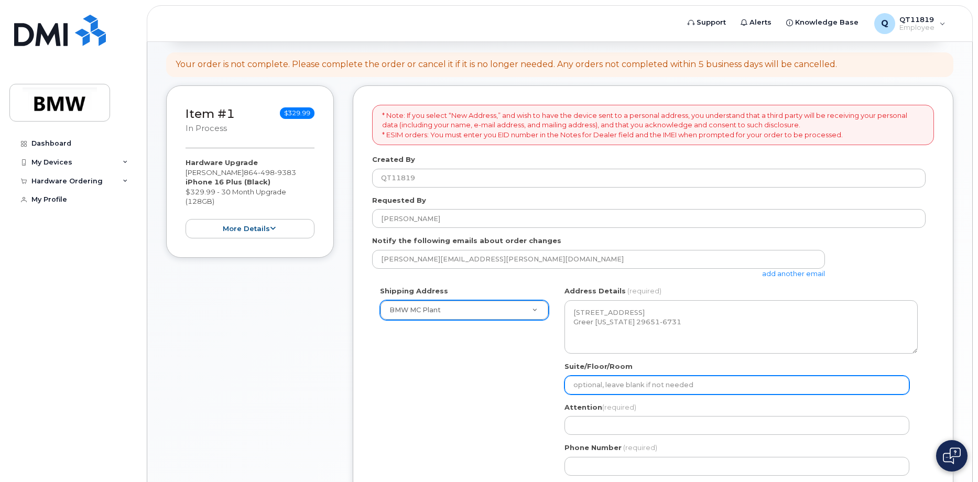
type input "P"
select select
type input "PD"
select select
type input "PDC"
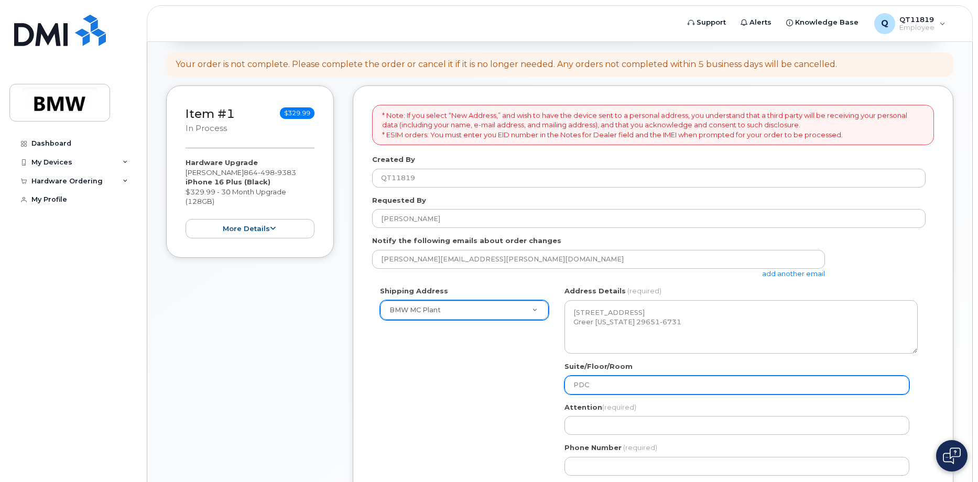
select select
type input "PDC T"
select select
type input "PDC TX"
select select
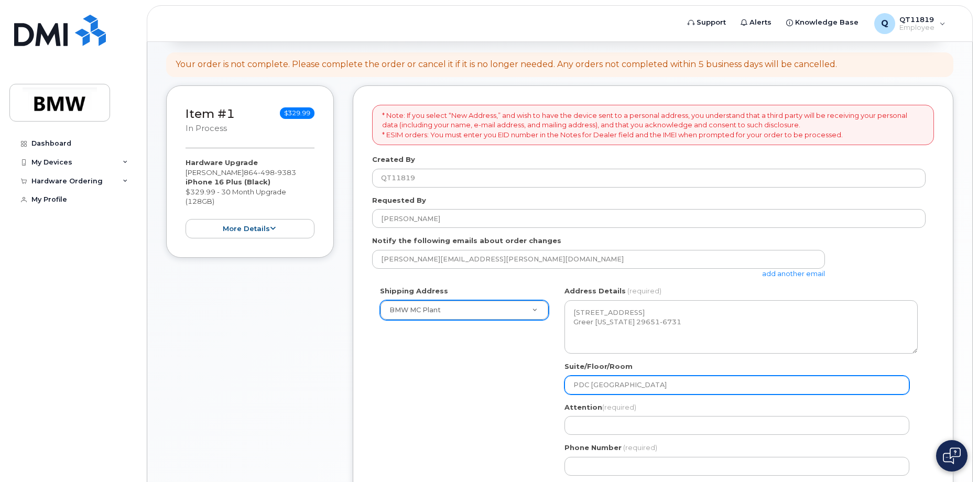
type input "PDC TX-"
select select
type input "PDC TX-5"
select select
type input "PDC TX-53"
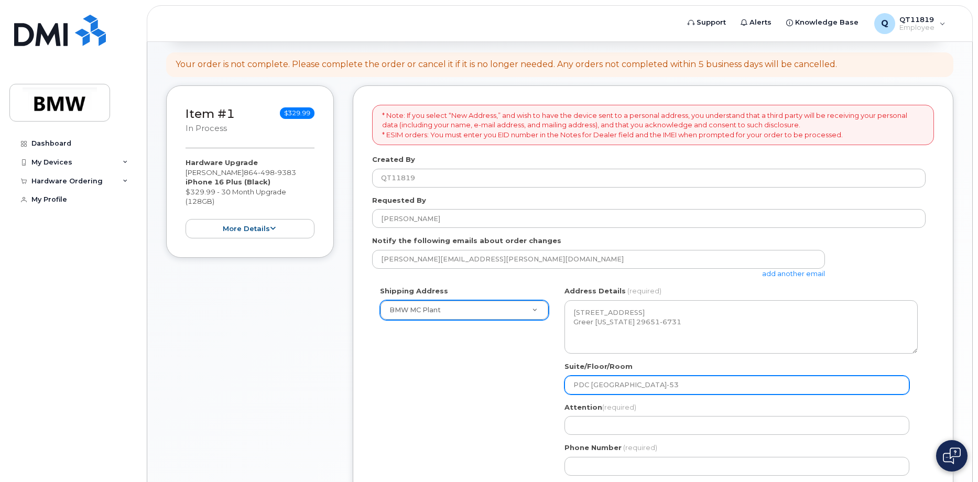
select select
type input "PDC TX-533"
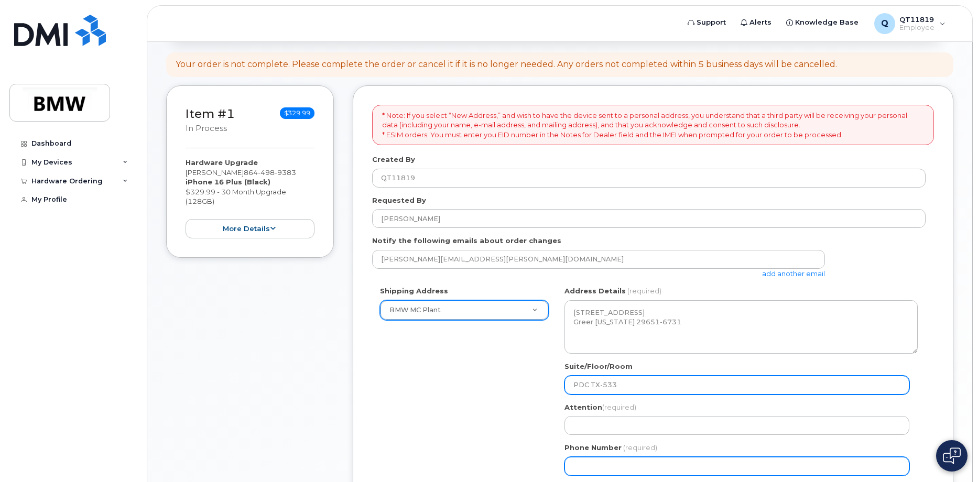
select select
type input "864498938"
select select
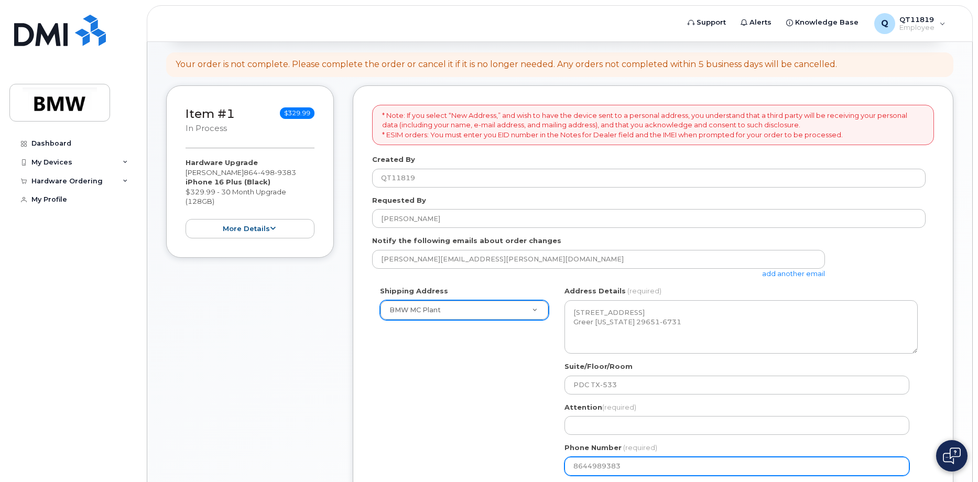
type input "8644989383"
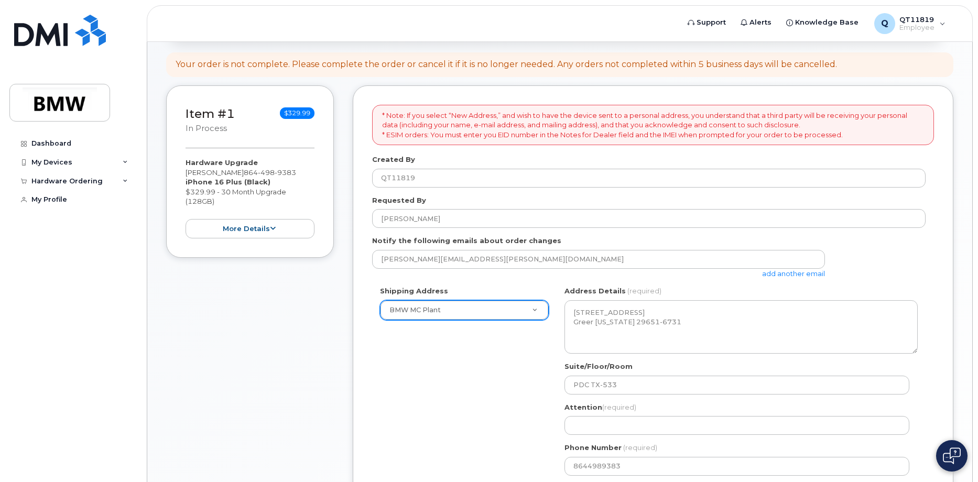
click at [426, 405] on div "Shipping Address BMW MC Plant New Address BMW MC Plant BMW North America Financ…" at bounding box center [648, 384] width 553 height 197
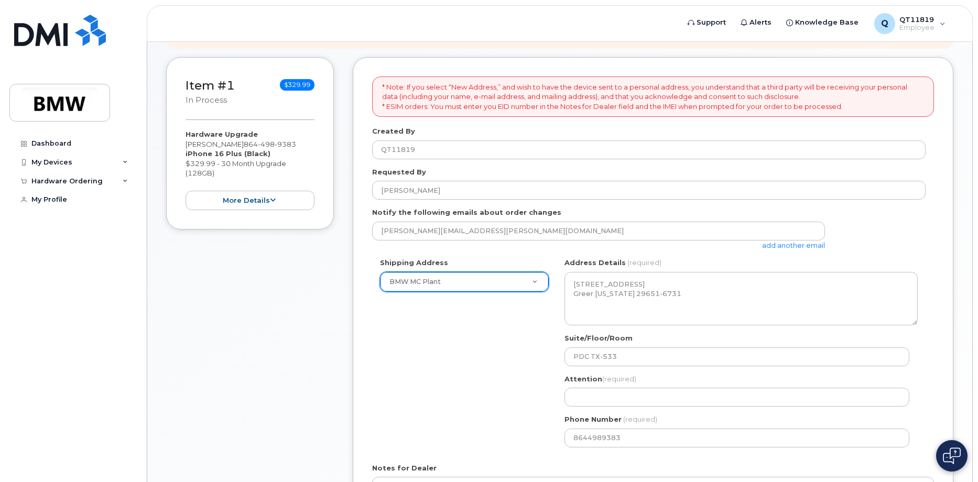
scroll to position [157, 0]
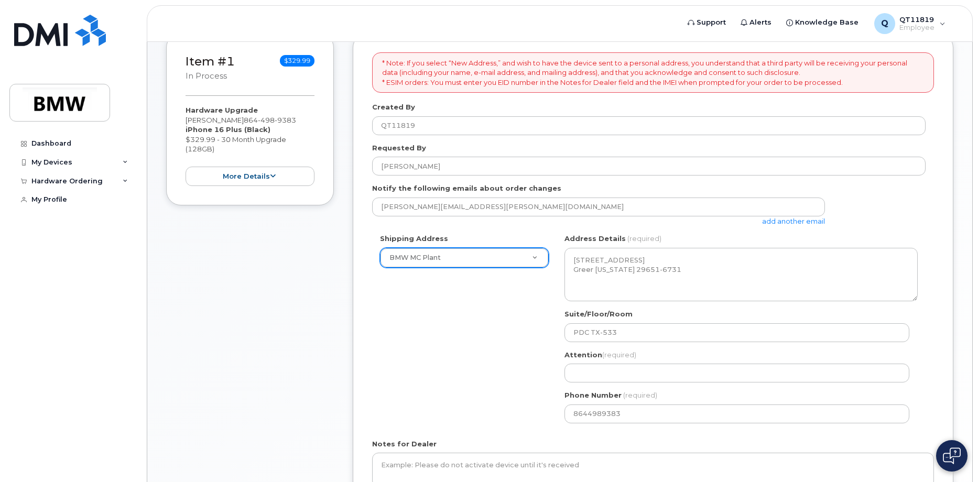
click at [426, 345] on div "Shipping Address BMW MC Plant New Address BMW MC Plant BMW North America Financ…" at bounding box center [648, 332] width 553 height 197
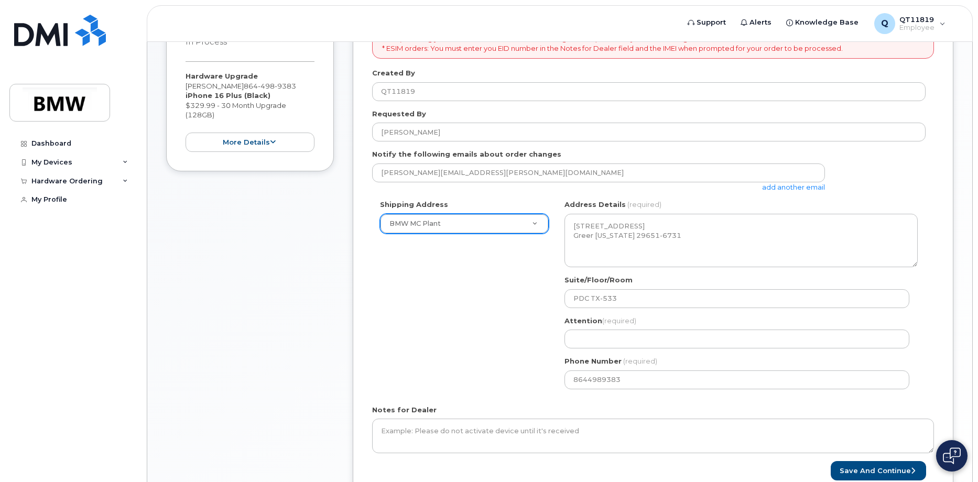
scroll to position [210, 0]
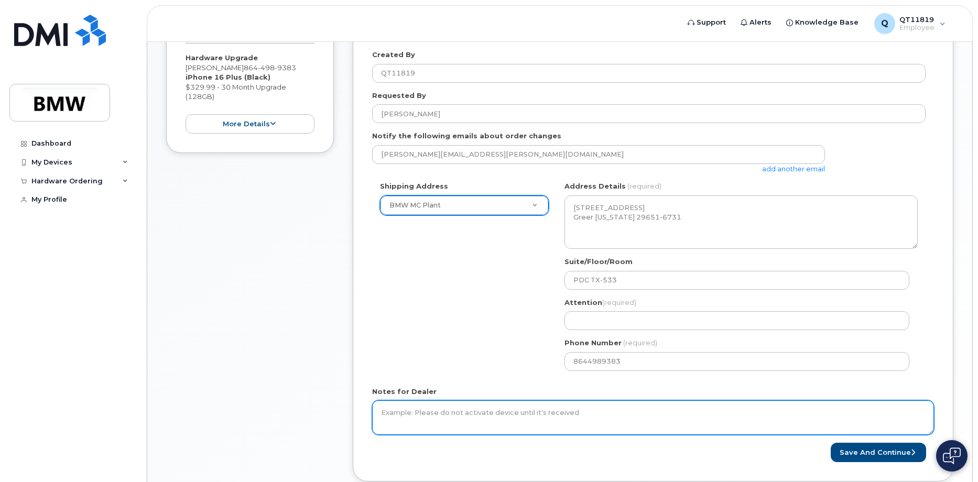
click at [463, 415] on textarea "Notes for Dealer" at bounding box center [653, 417] width 562 height 35
paste textarea "require the 16+ for your validation for vehicle function"
click at [454, 411] on textarea "require the 16+ for your validation for vehicle function" at bounding box center [653, 417] width 562 height 35
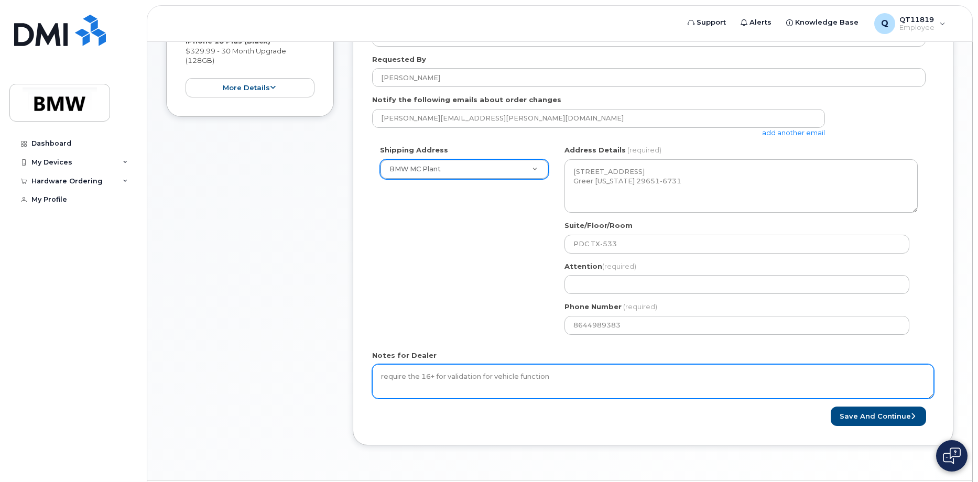
scroll to position [262, 0]
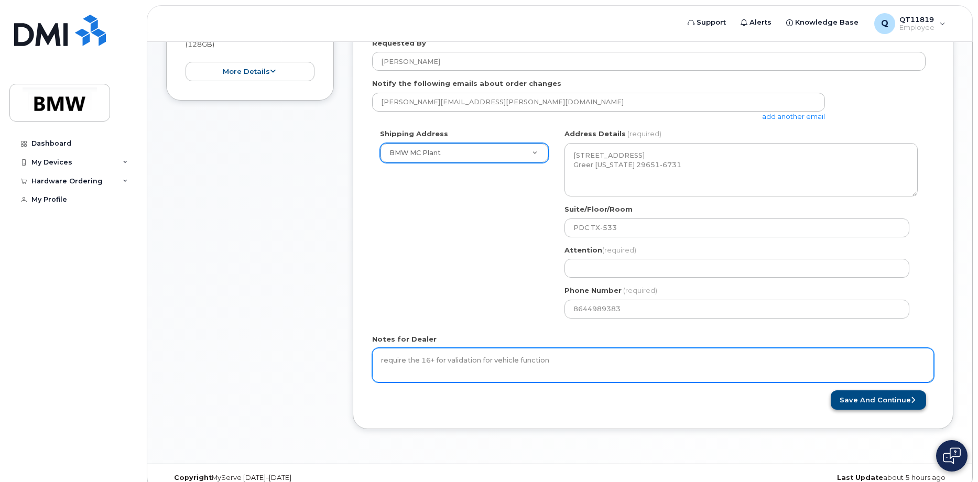
type textarea "require the 16+ for validation for vehicle function"
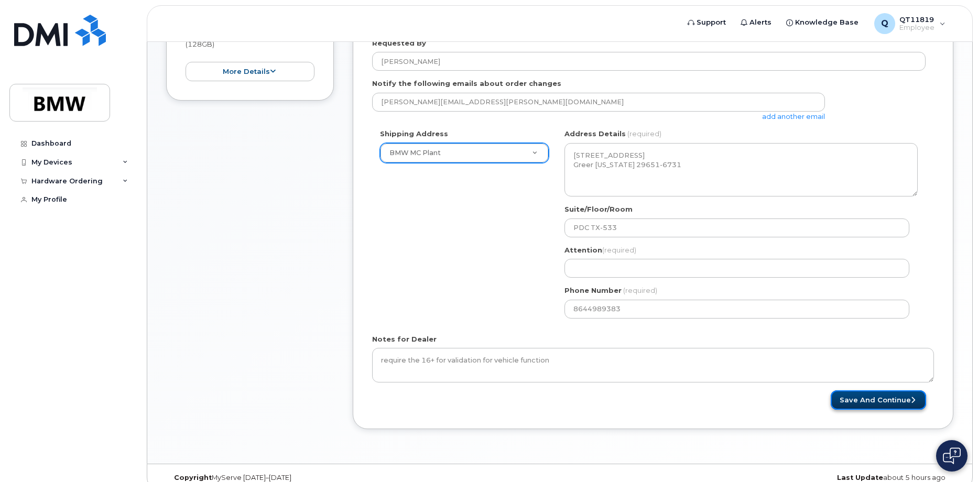
click at [876, 396] on button "Save and Continue" at bounding box center [878, 399] width 95 height 19
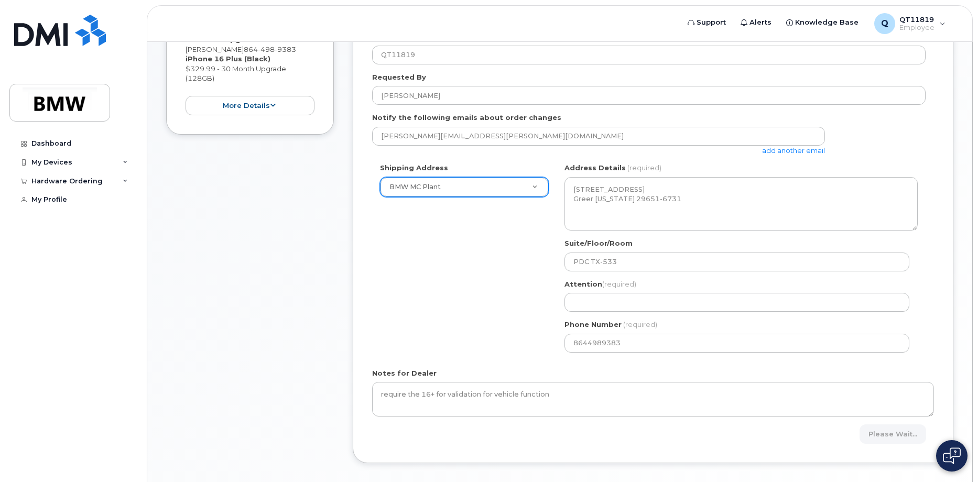
scroll to position [210, 0]
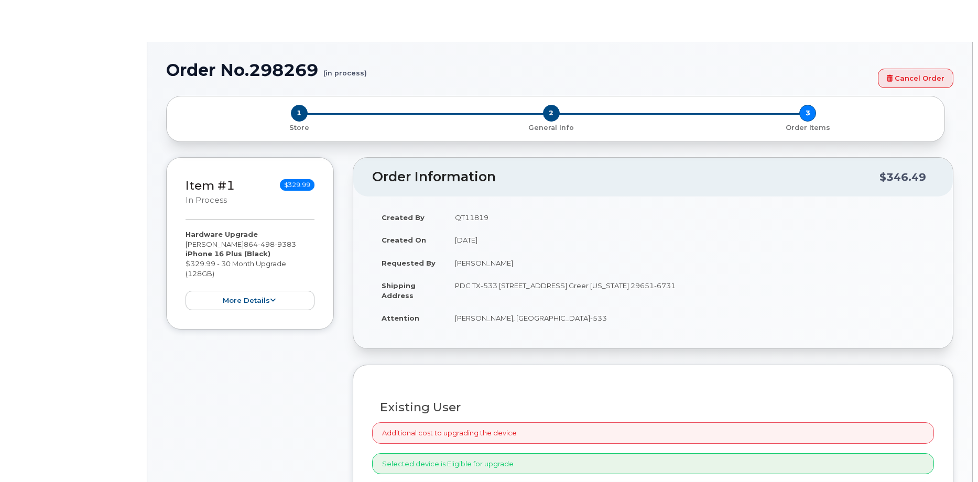
select select "1899980"
type input "1899446"
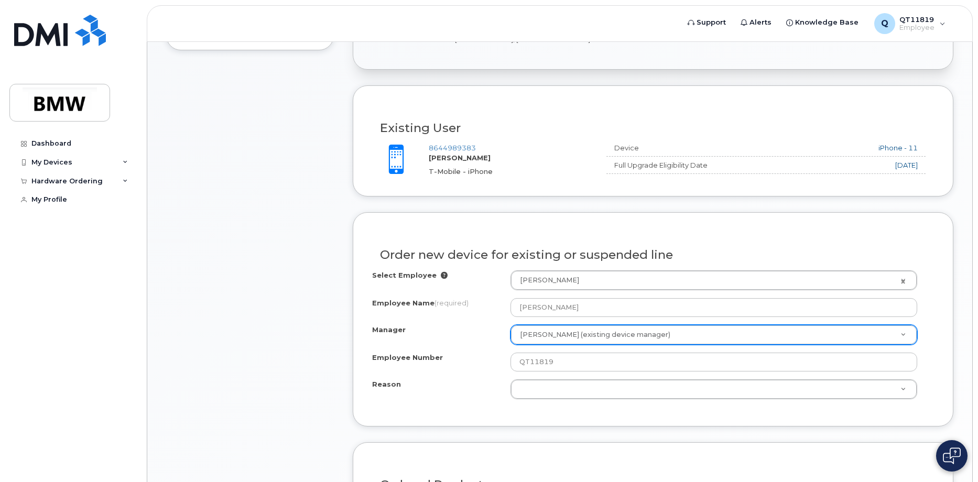
scroll to position [314, 0]
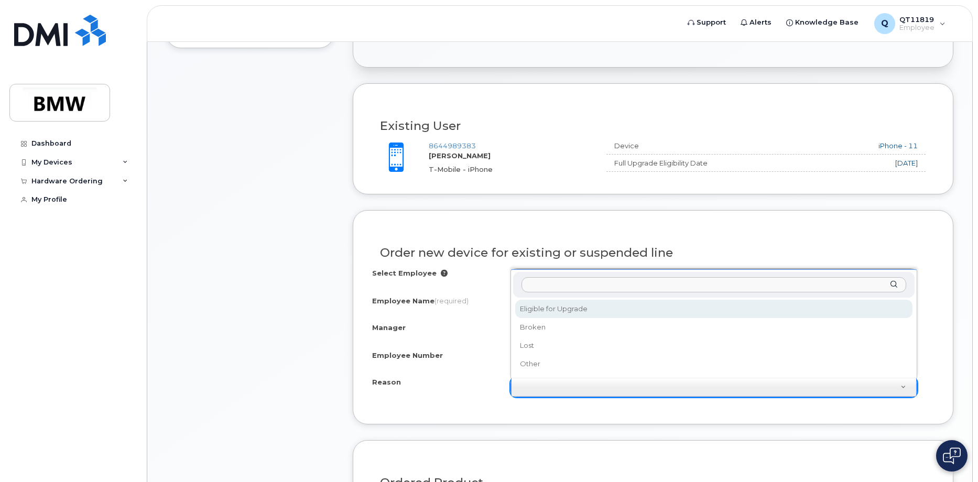
select select "eligible_for_upgrade"
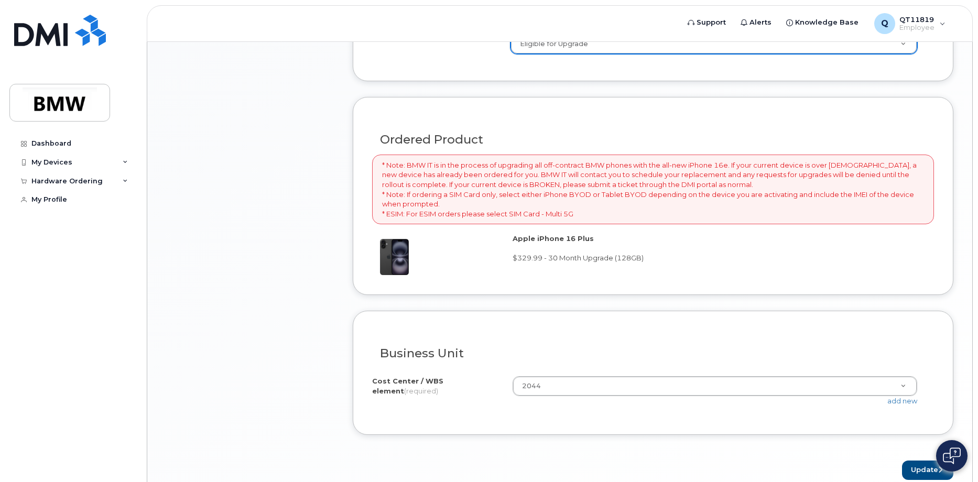
scroll to position [681, 0]
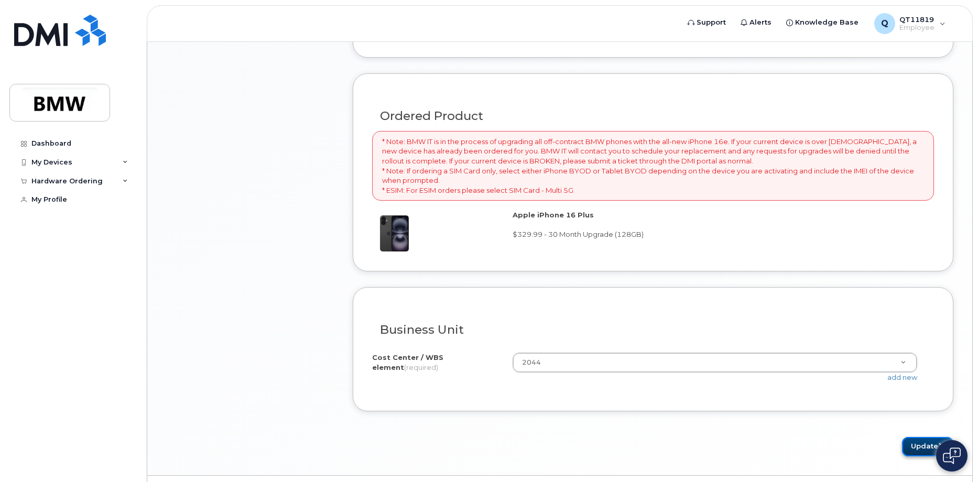
click at [909, 450] on button "Update" at bounding box center [927, 446] width 51 height 19
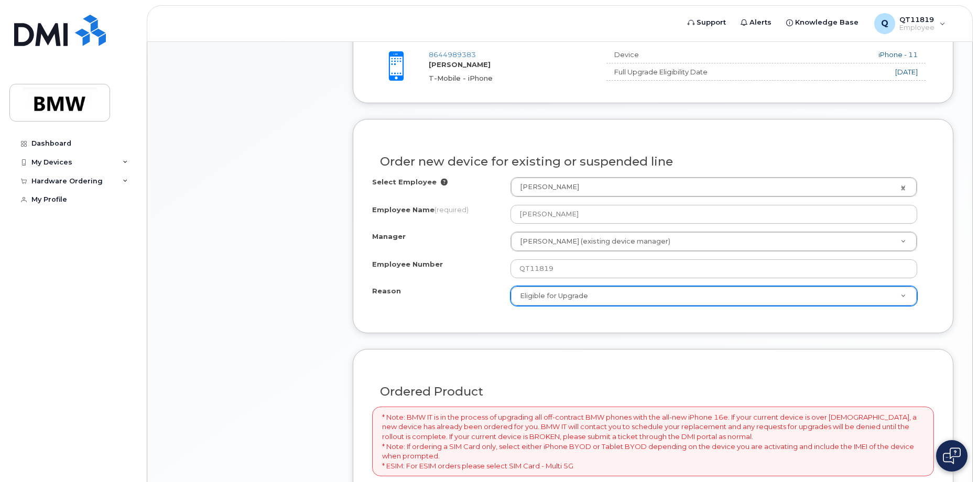
scroll to position [367, 0]
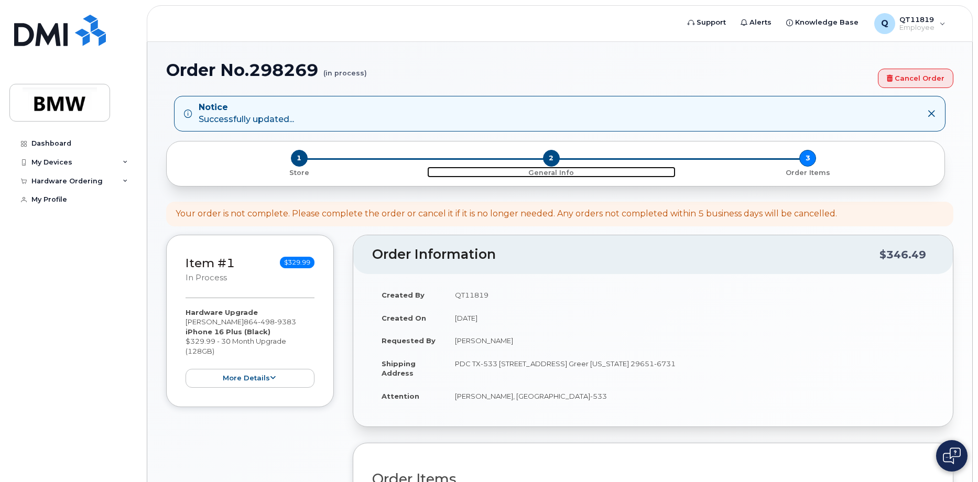
click at [550, 158] on span "2" at bounding box center [551, 158] width 17 height 17
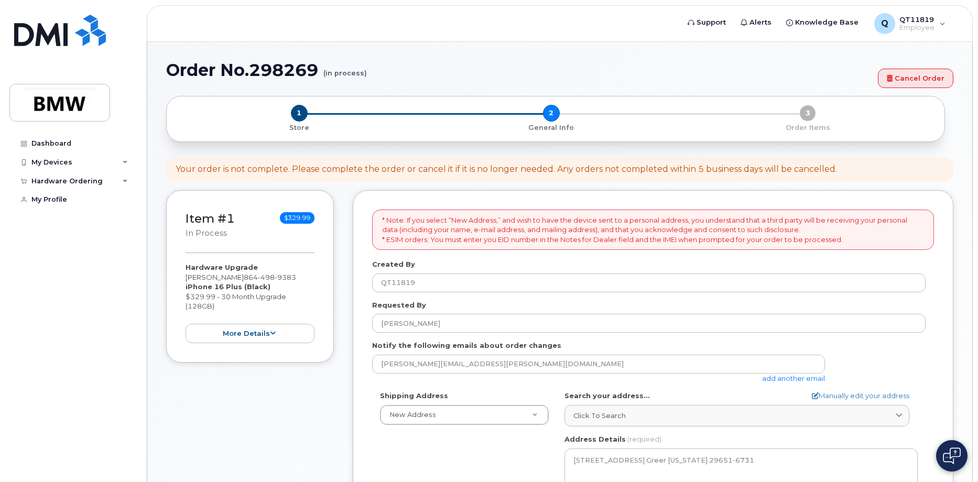
scroll to position [105, 0]
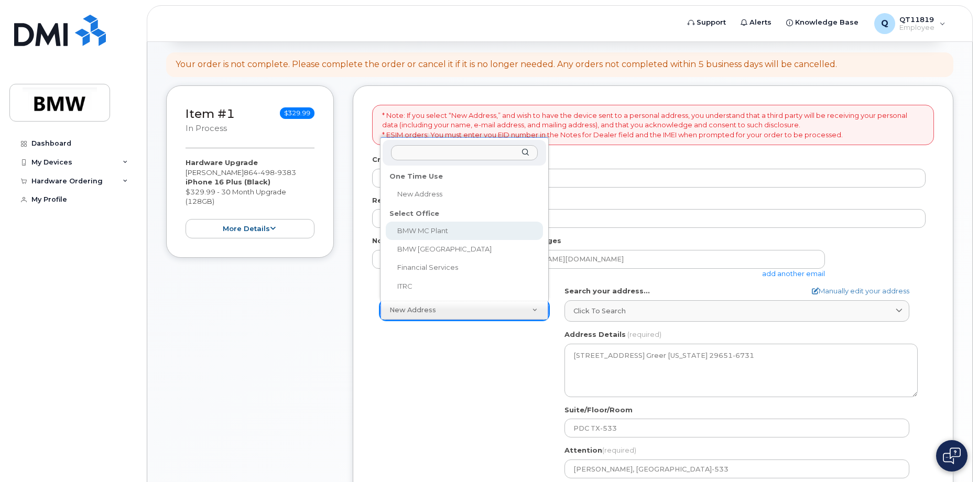
select select
type textarea "1400 Highway 101 S GREER SC 29651-6731 UNITED STATES Greer South Carolina 29651…"
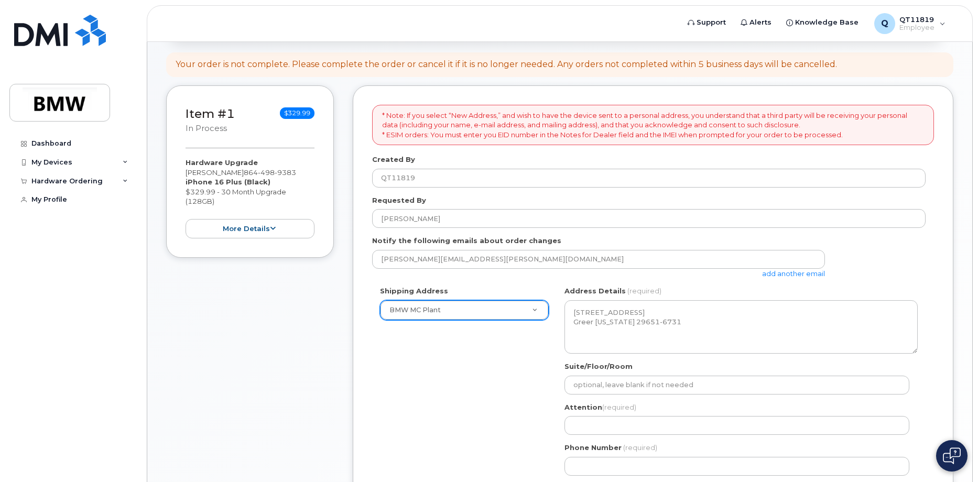
click at [471, 392] on div "Shipping Address BMW MC Plant New Address BMW MC Plant BMW North America Financ…" at bounding box center [648, 384] width 553 height 197
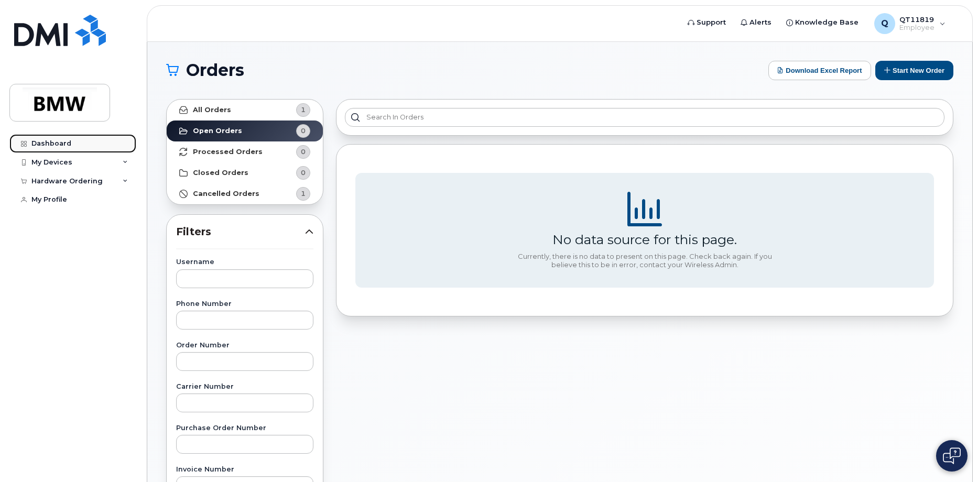
click at [51, 141] on div "Dashboard" at bounding box center [51, 143] width 40 height 8
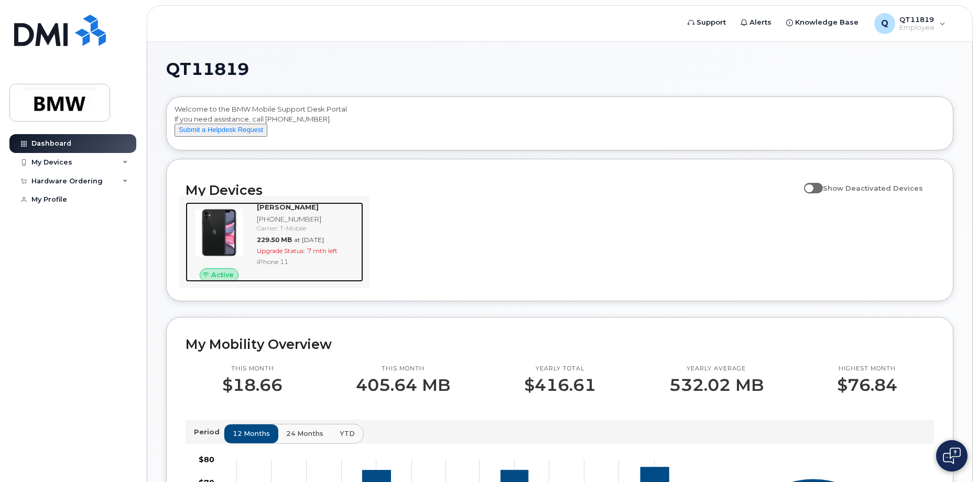
click at [227, 253] on img at bounding box center [219, 233] width 50 height 50
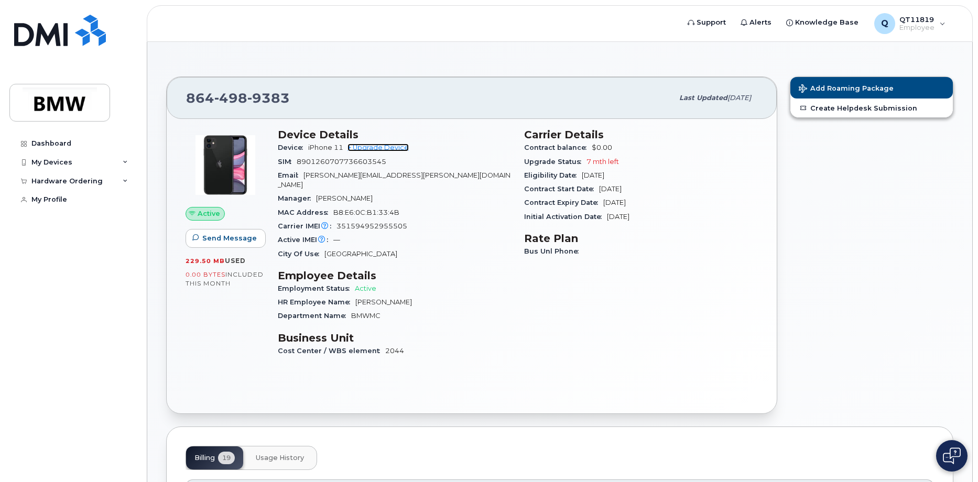
click at [365, 144] on link "+ Upgrade Device" at bounding box center [377, 148] width 61 height 8
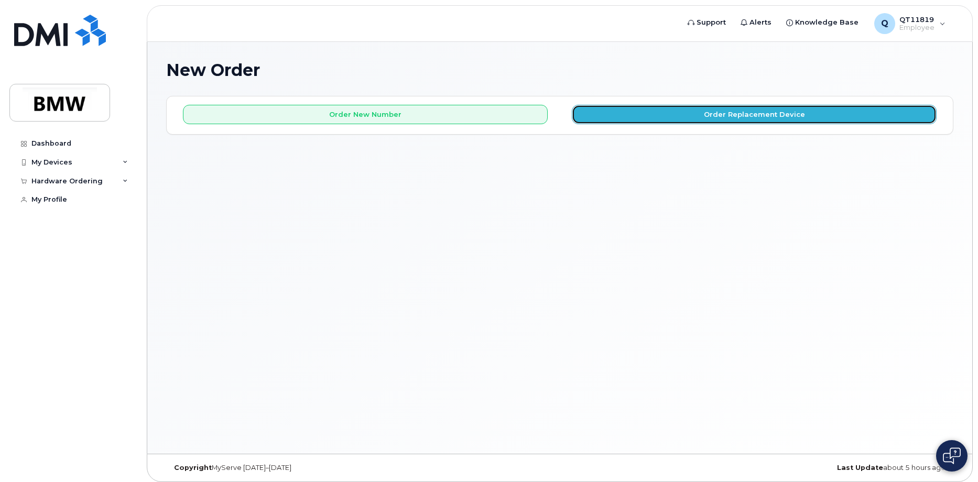
click at [716, 113] on button "Order Replacement Device" at bounding box center [754, 114] width 365 height 19
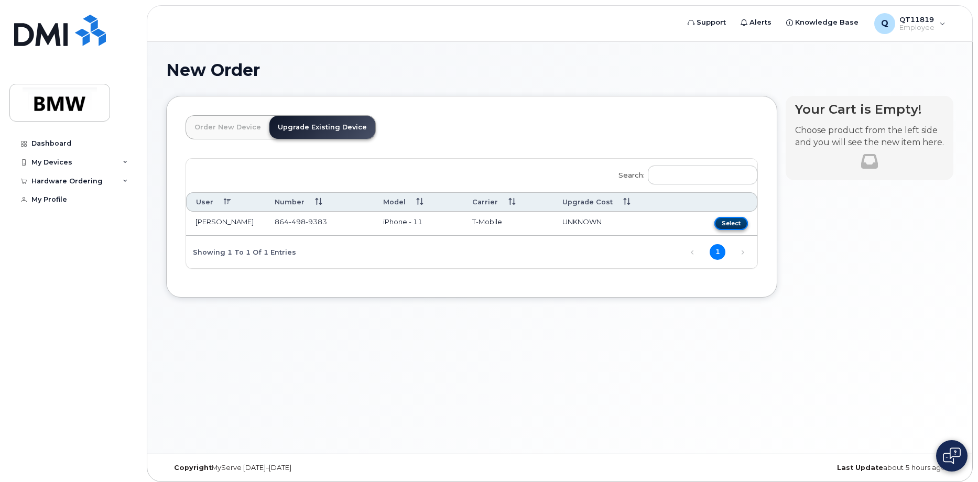
click at [736, 221] on button "Select" at bounding box center [731, 223] width 34 height 13
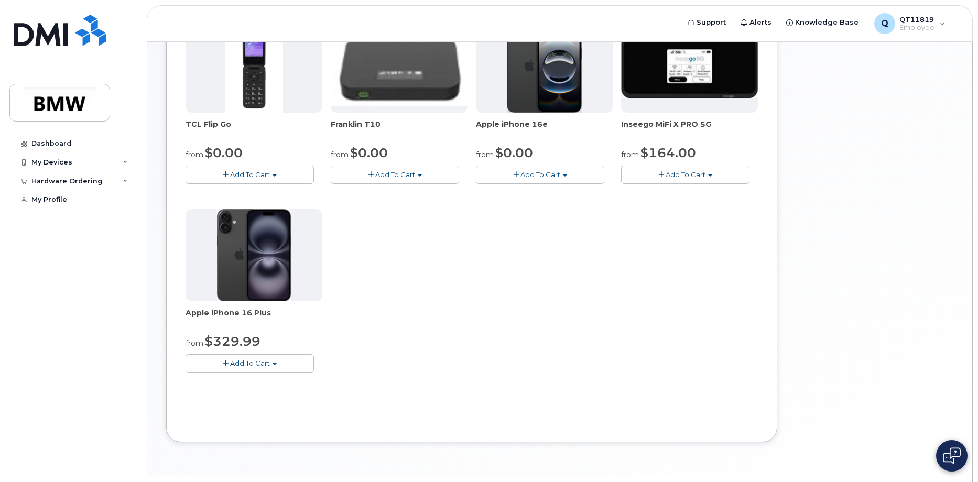
scroll to position [292, 0]
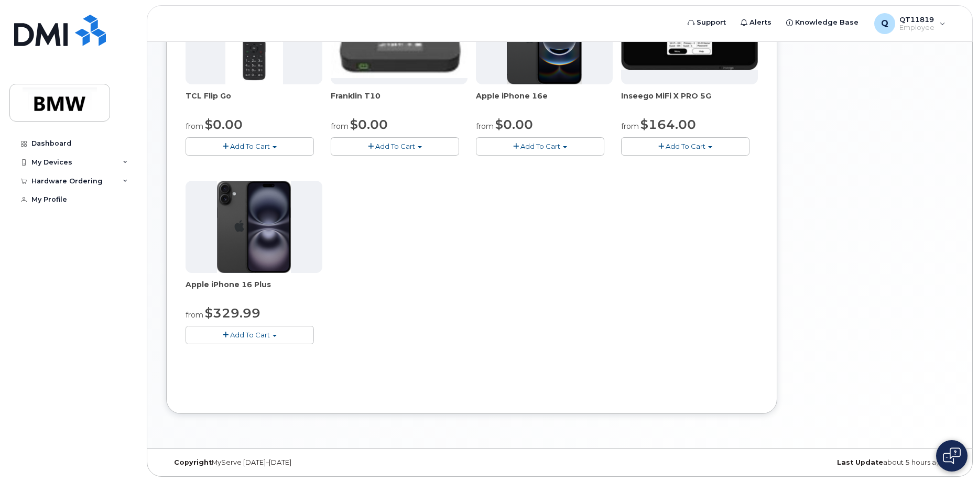
click at [247, 333] on span "Add To Cart" at bounding box center [250, 335] width 40 height 8
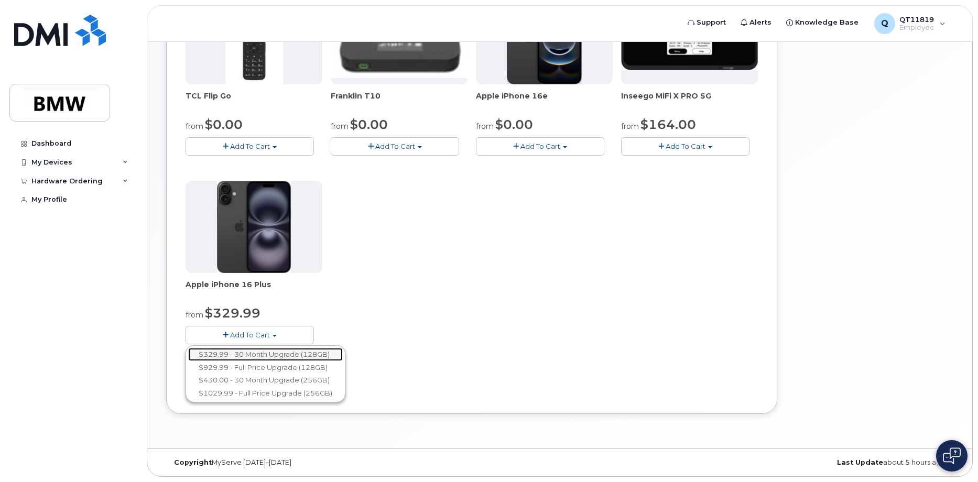
click at [242, 354] on link "$329.99 - 30 Month Upgrade (128GB)" at bounding box center [265, 354] width 155 height 13
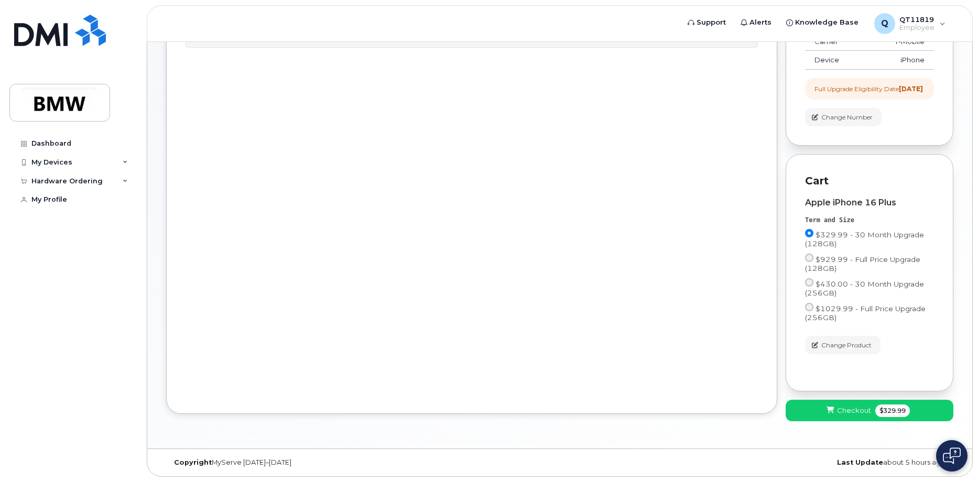
scroll to position [150, 0]
click at [872, 410] on button "Checkout $329.99" at bounding box center [870, 410] width 168 height 21
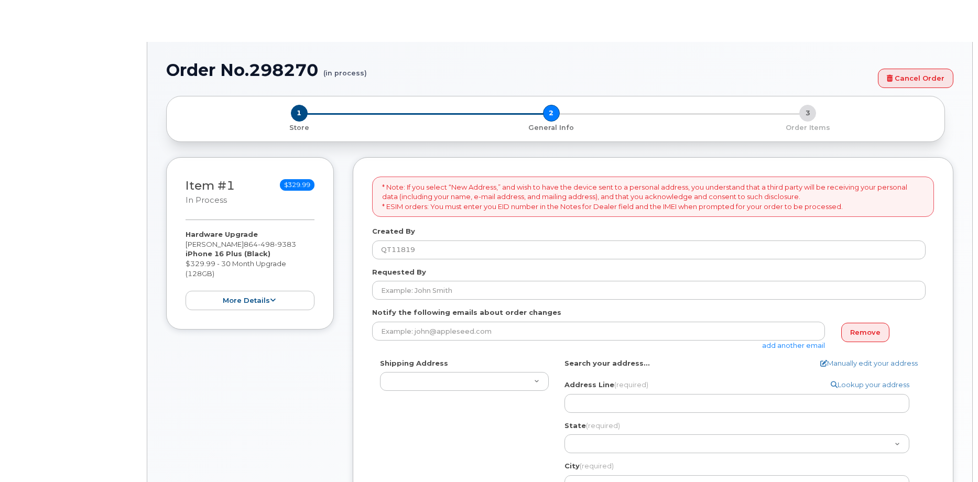
select select
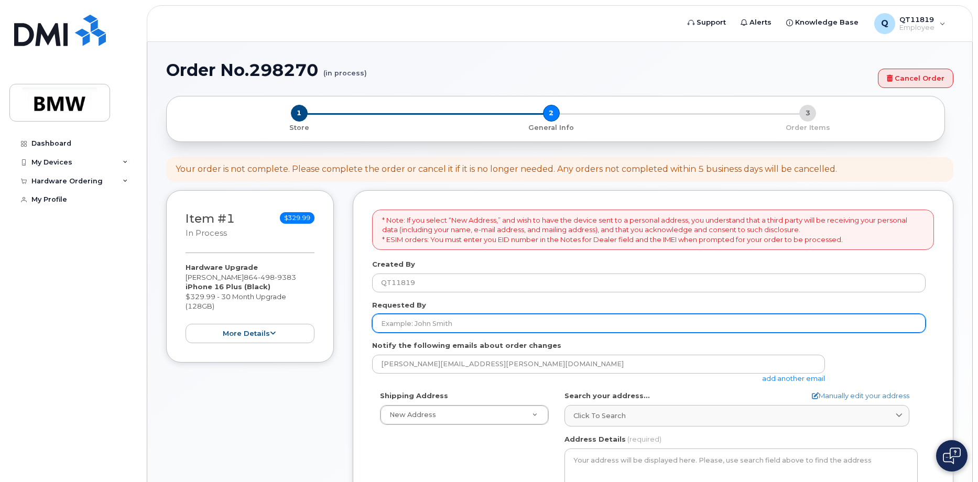
click at [449, 329] on input "Requested By" at bounding box center [648, 323] width 553 height 19
type input "j"
type input "[PERSON_NAME]"
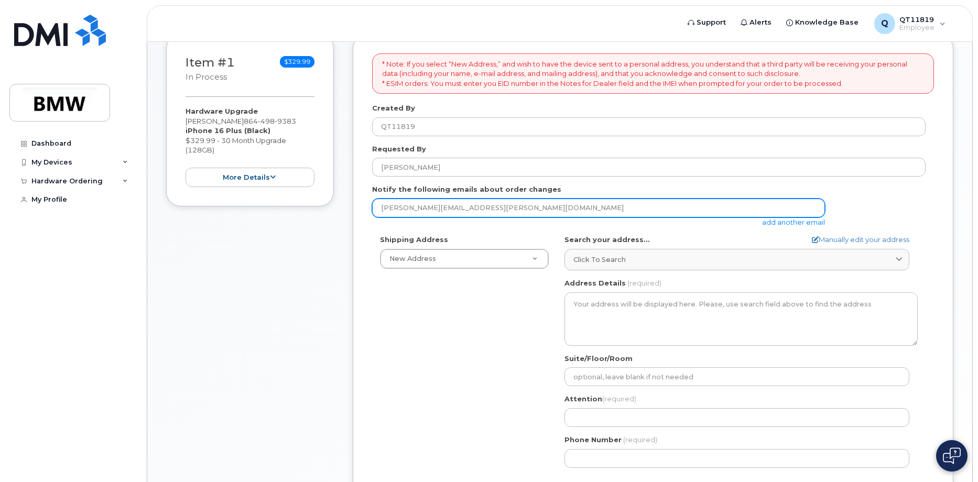
scroll to position [157, 0]
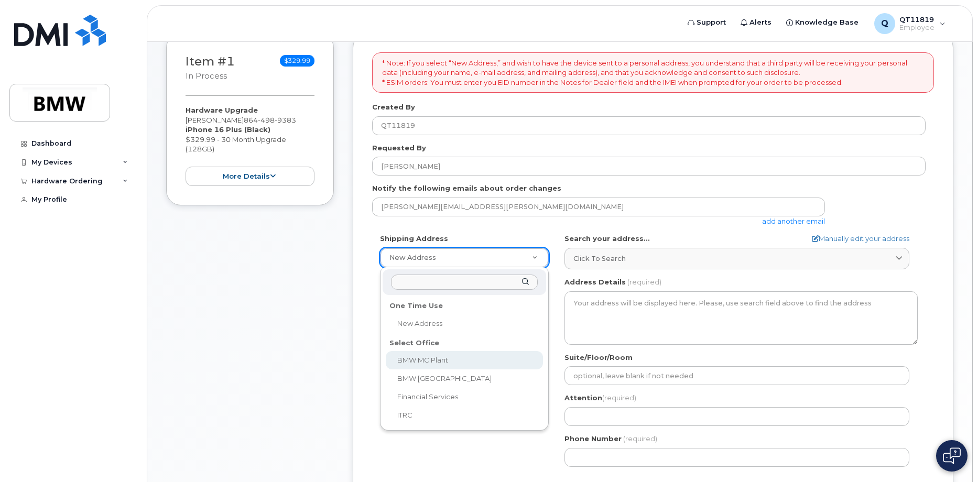
select select
type textarea "1400 Highway 101 S GREER SC 29651-6731 UNITED STATES Greer South Carolina 29651…"
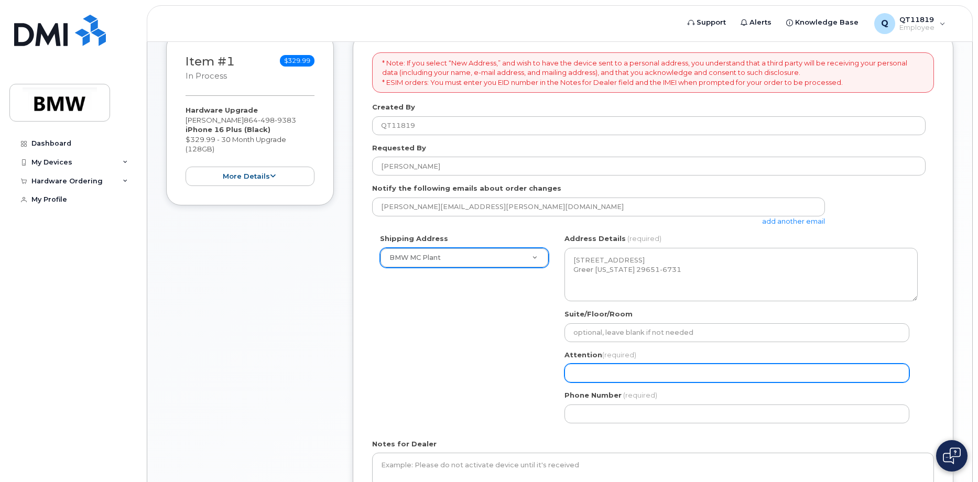
click at [587, 377] on input "Attention (required)" at bounding box center [736, 373] width 345 height 19
type input "[PERSON_NAME], [GEOGRAPHIC_DATA]-533"
type input "PDC TX-533"
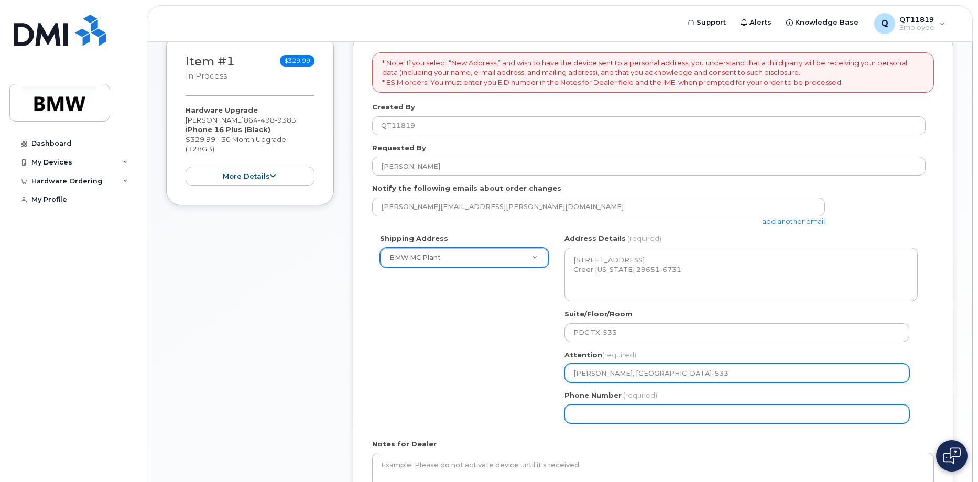
type input "8644989383"
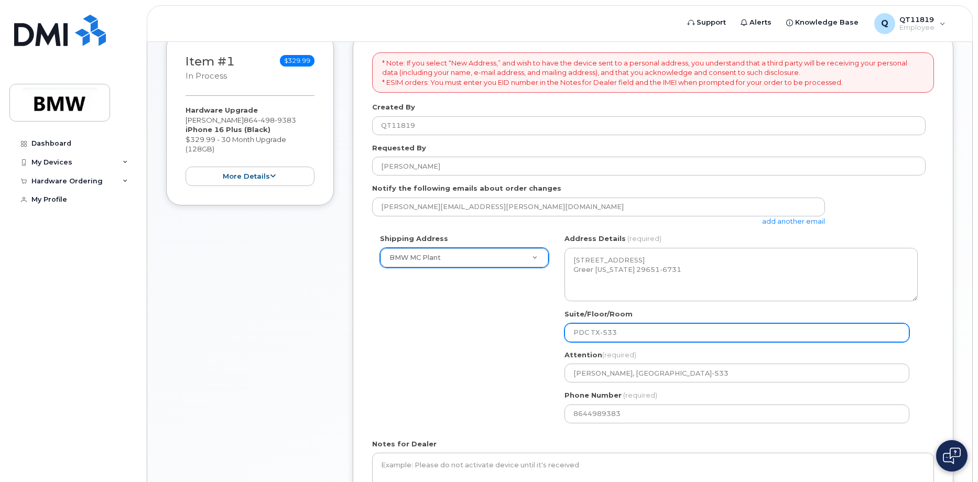
click at [633, 335] on input "PDC TX-533" at bounding box center [736, 332] width 345 height 19
drag, startPoint x: 628, startPoint y: 334, endPoint x: 507, endPoint y: 326, distance: 121.9
click at [507, 326] on div "Shipping Address BMW MC Plant New Address BMW MC Plant BMW North America Financ…" at bounding box center [648, 332] width 553 height 197
select select
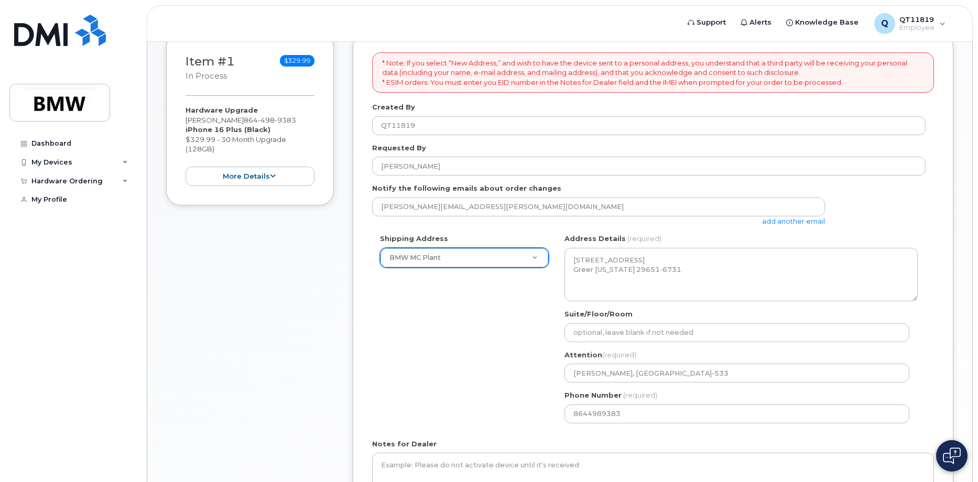
click at [511, 311] on div "Shipping Address BMW MC Plant New Address BMW MC Plant BMW North America Financ…" at bounding box center [648, 332] width 553 height 197
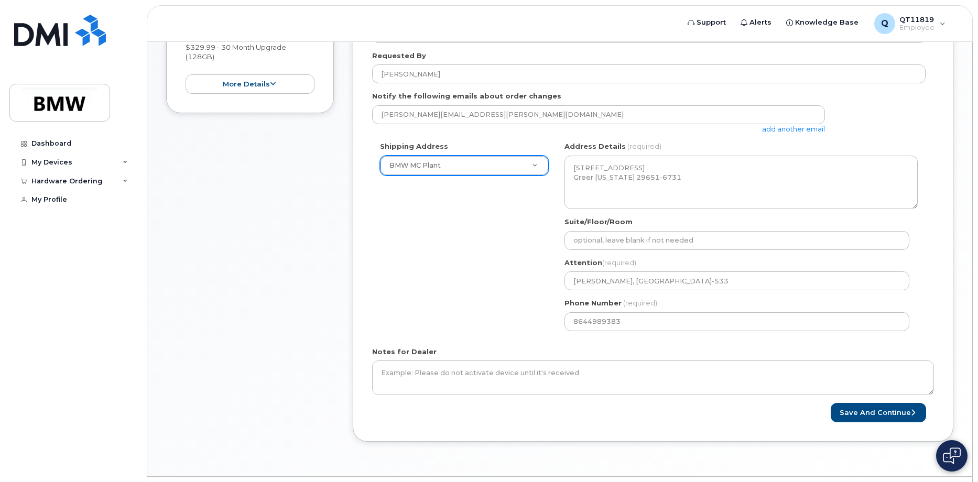
scroll to position [262, 0]
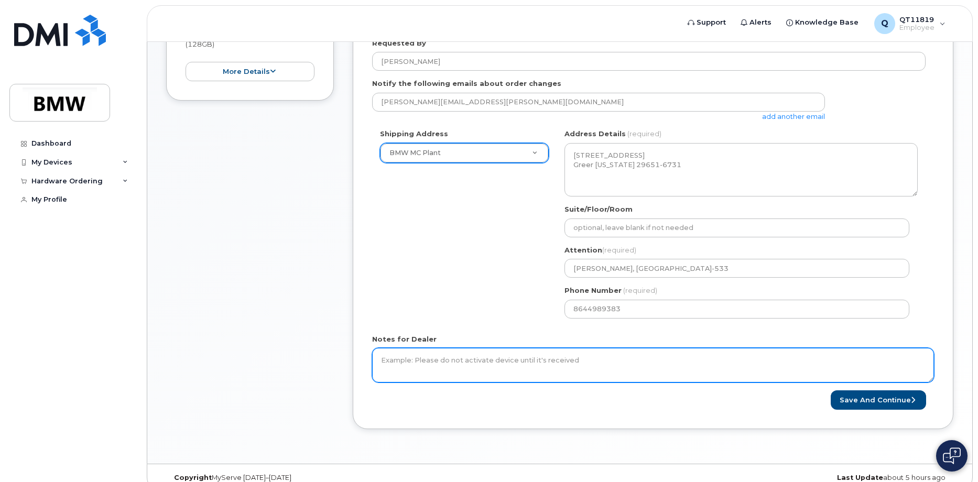
click at [475, 366] on textarea "Notes for Dealer" at bounding box center [653, 365] width 562 height 35
type textarea "require the 16+ for validation for vehicle function"
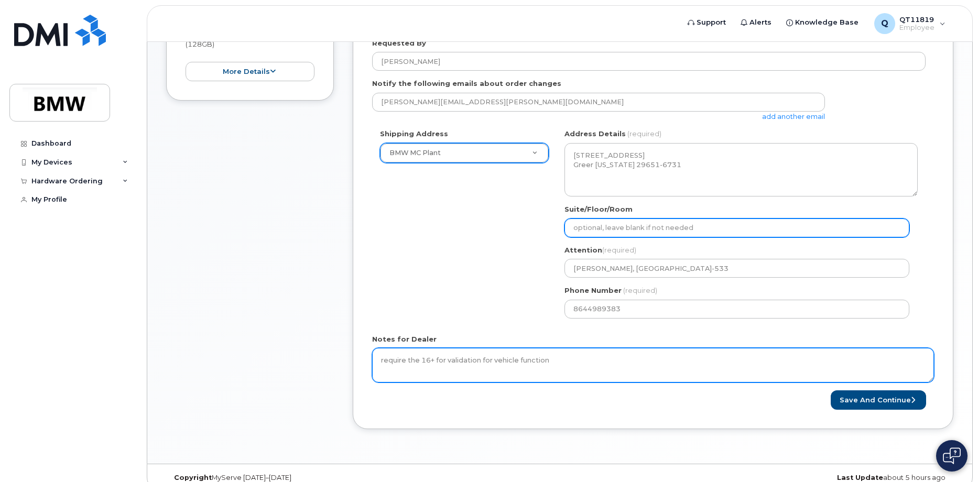
type input "PDC TX-533"
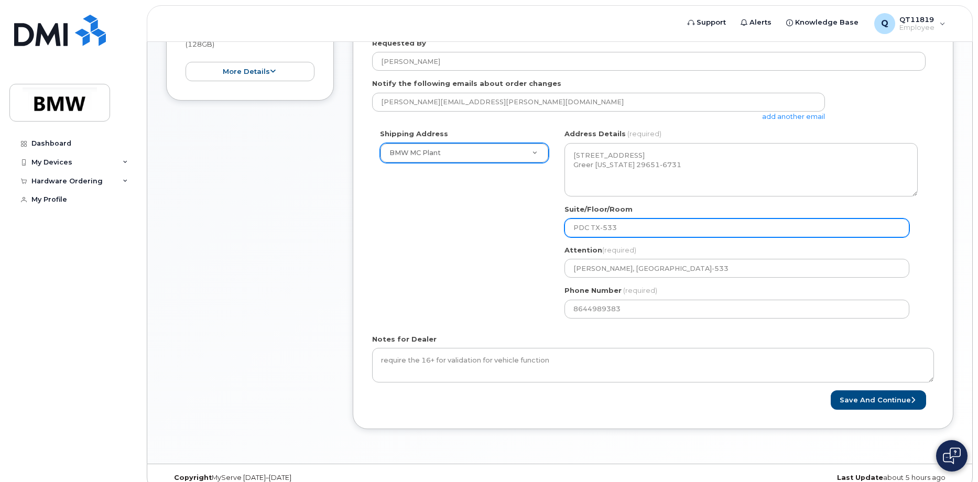
click at [630, 225] on input "PDC TX-533" at bounding box center [736, 228] width 345 height 19
drag, startPoint x: 627, startPoint y: 226, endPoint x: 545, endPoint y: 221, distance: 83.0
click at [545, 221] on div "Shipping Address BMW MC Plant New Address BMW MC Plant BMW North America Financ…" at bounding box center [648, 227] width 553 height 197
select select
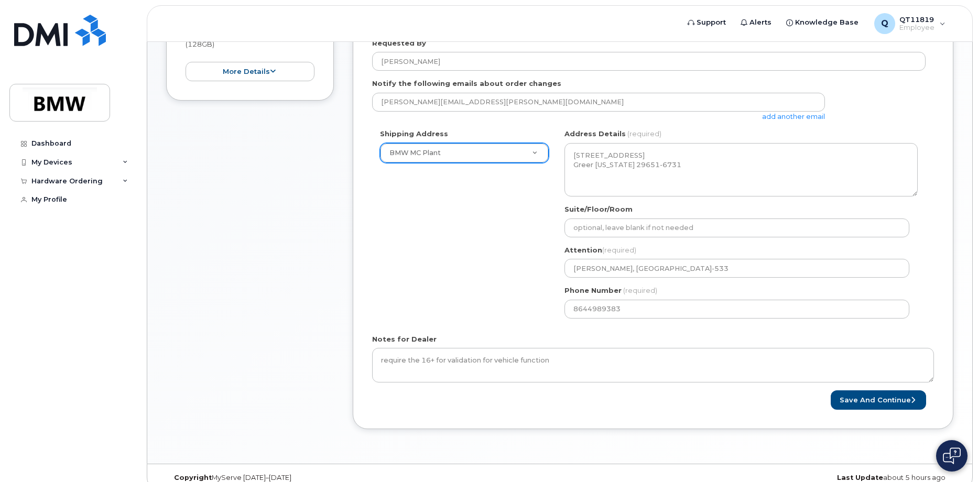
click at [517, 257] on div "Shipping Address BMW MC Plant New Address BMW MC Plant BMW North America Financ…" at bounding box center [648, 227] width 553 height 197
click at [465, 267] on div "Shipping Address BMW MC Plant New Address BMW MC Plant BMW North America Financ…" at bounding box center [648, 227] width 553 height 197
click at [881, 401] on button "Save and Continue" at bounding box center [878, 399] width 95 height 19
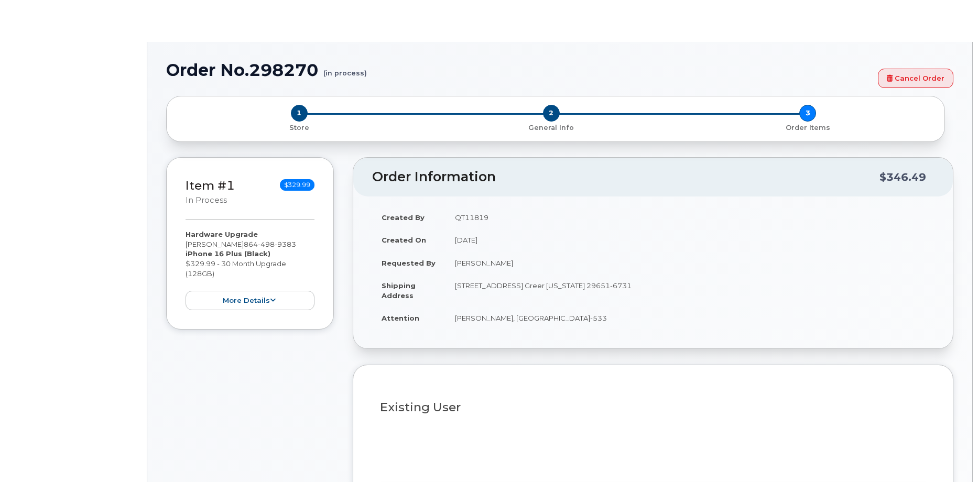
select select "1899980"
type input "1899446"
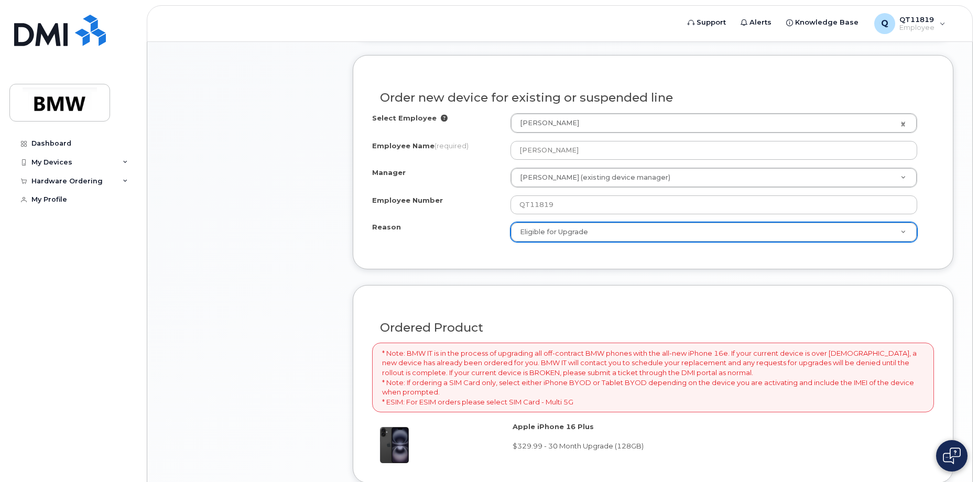
scroll to position [472, 0]
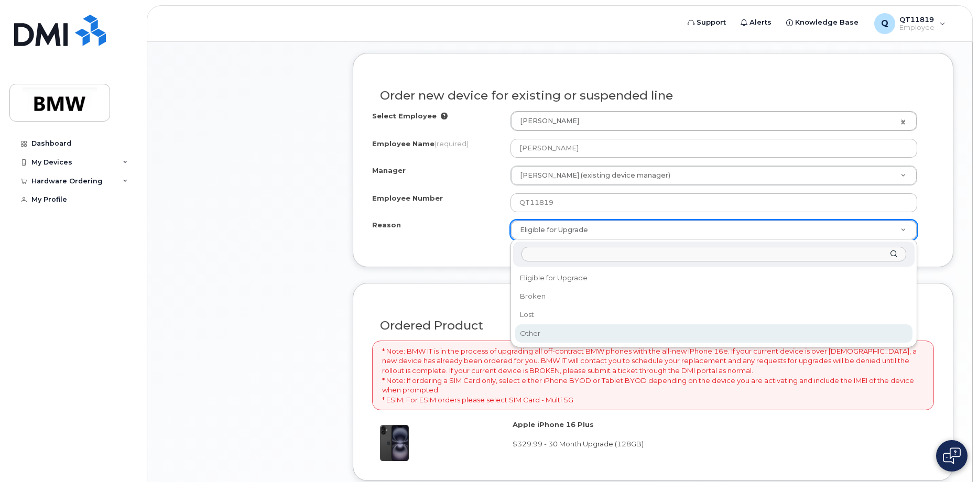
select select "other"
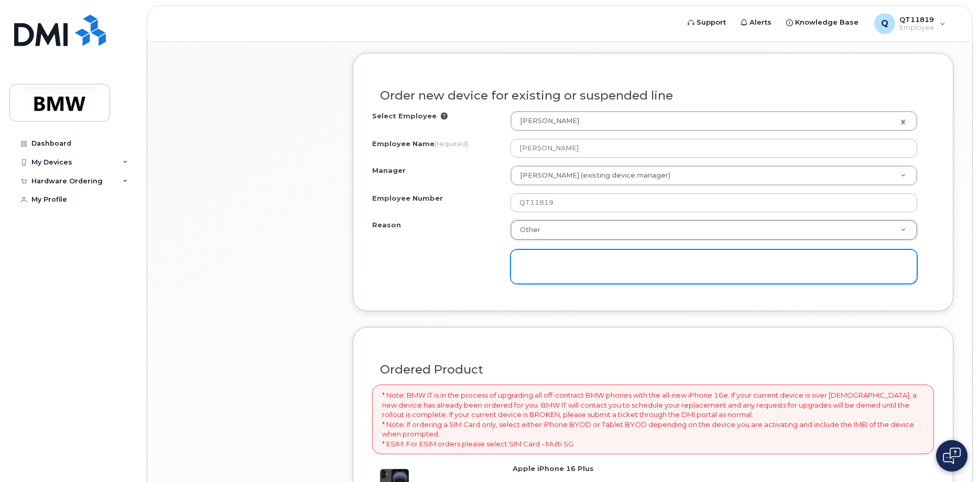
click at [573, 278] on textarea at bounding box center [713, 266] width 407 height 35
paste textarea "require the 16+ for your validation for vehicle function"
type textarea "require the 16+ for your validation for vehicle function"
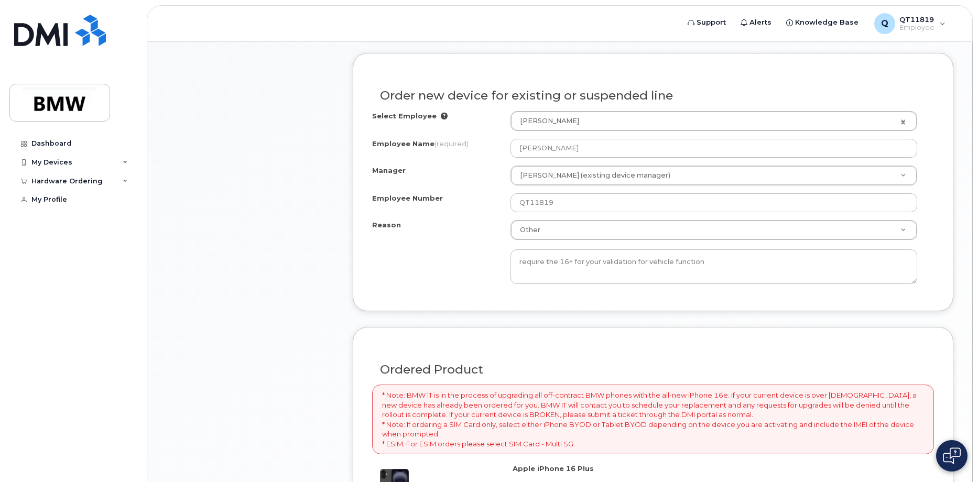
click at [241, 344] on div "Item #1 in process $329.99 Hardware Upgrade Joe Ellis 864 498 9383 iPhone 16 Pl…" at bounding box center [250, 215] width 168 height 992
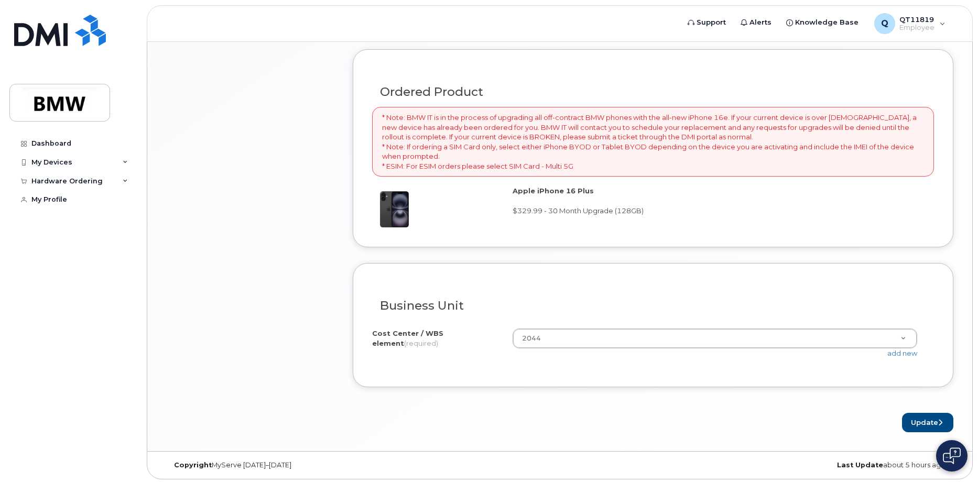
scroll to position [752, 0]
click at [918, 411] on button "Update" at bounding box center [927, 419] width 51 height 19
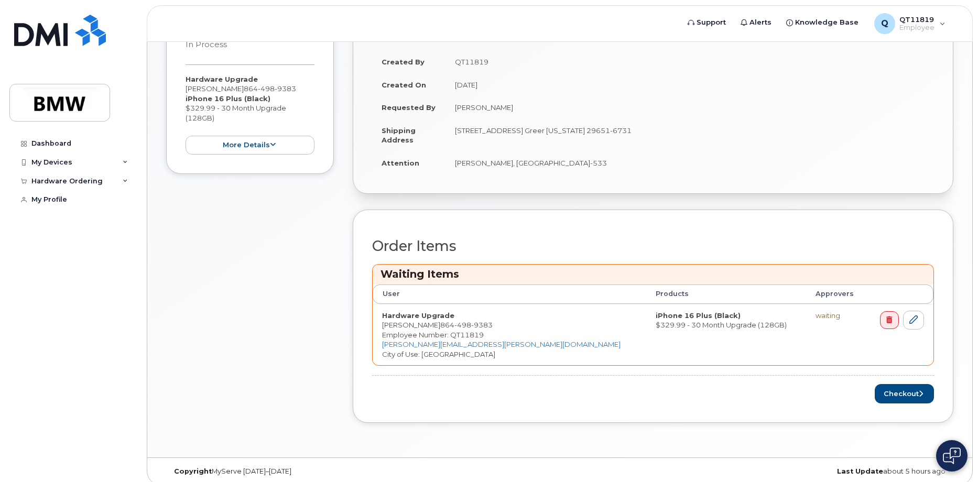
scroll to position [242, 0]
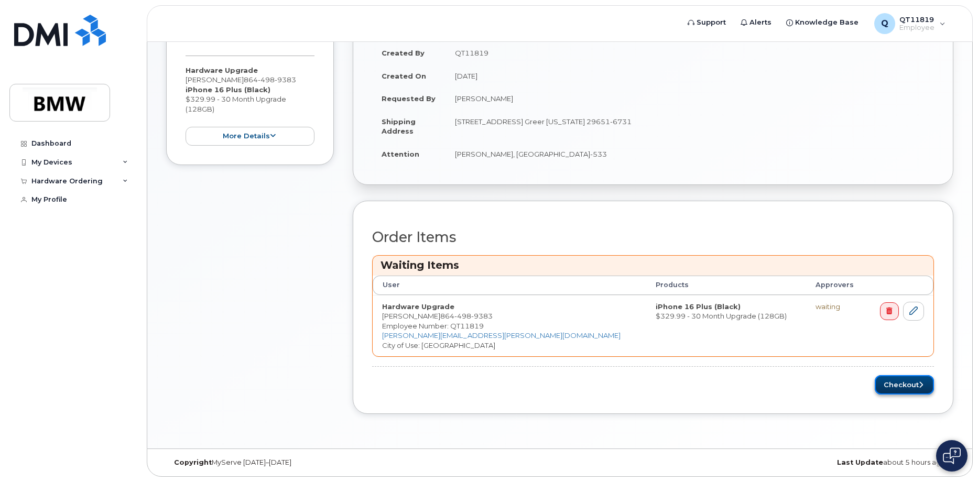
click at [898, 379] on button "Checkout" at bounding box center [904, 384] width 59 height 19
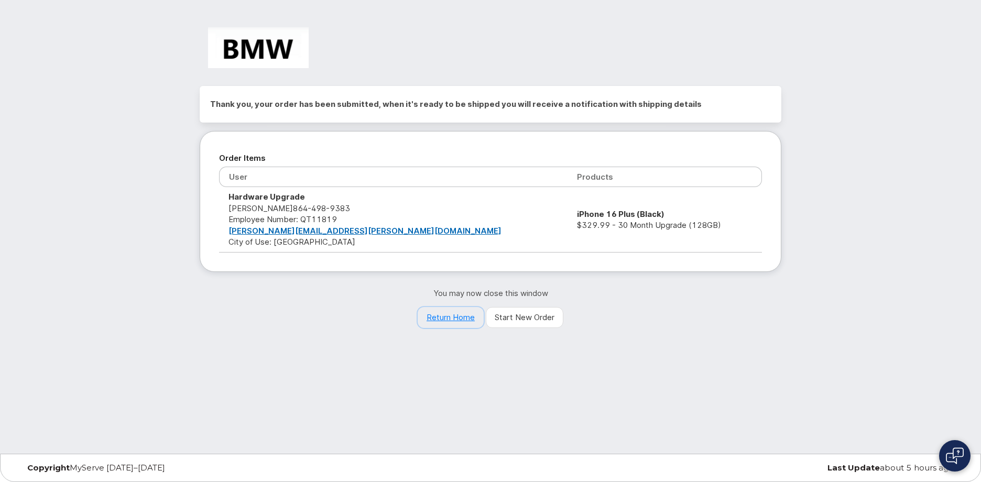
click at [454, 323] on link "Return Home" at bounding box center [451, 317] width 66 height 21
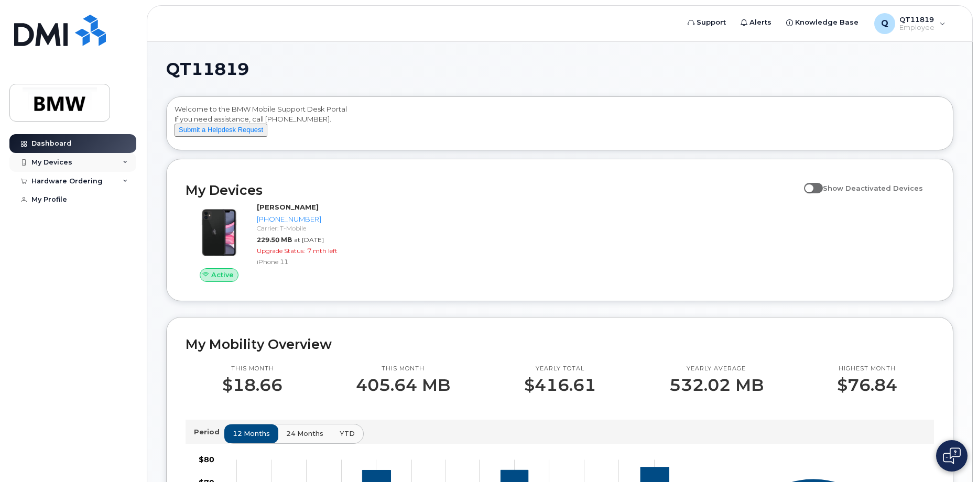
click at [133, 161] on div "My Devices" at bounding box center [72, 162] width 127 height 19
click at [125, 180] on icon at bounding box center [125, 181] width 5 height 5
click at [57, 197] on div "My Orders" at bounding box center [55, 199] width 38 height 9
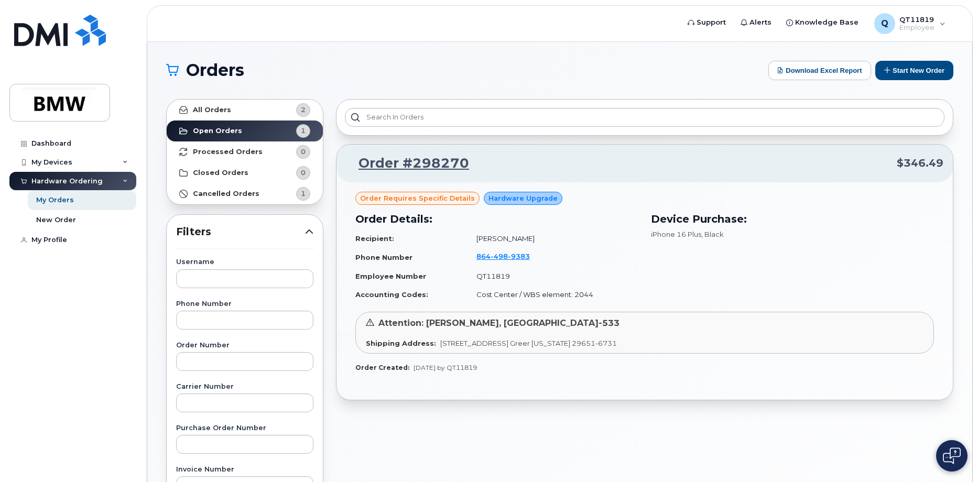
click at [418, 197] on span "Order requires Specific details" at bounding box center [417, 198] width 115 height 10
click at [474, 341] on span "[STREET_ADDRESS] Greer [US_STATE] 29651-6731" at bounding box center [528, 343] width 177 height 8
click at [472, 318] on span "Attention: [PERSON_NAME], [GEOGRAPHIC_DATA]-533" at bounding box center [498, 323] width 241 height 10
